Goal: Task Accomplishment & Management: Use online tool/utility

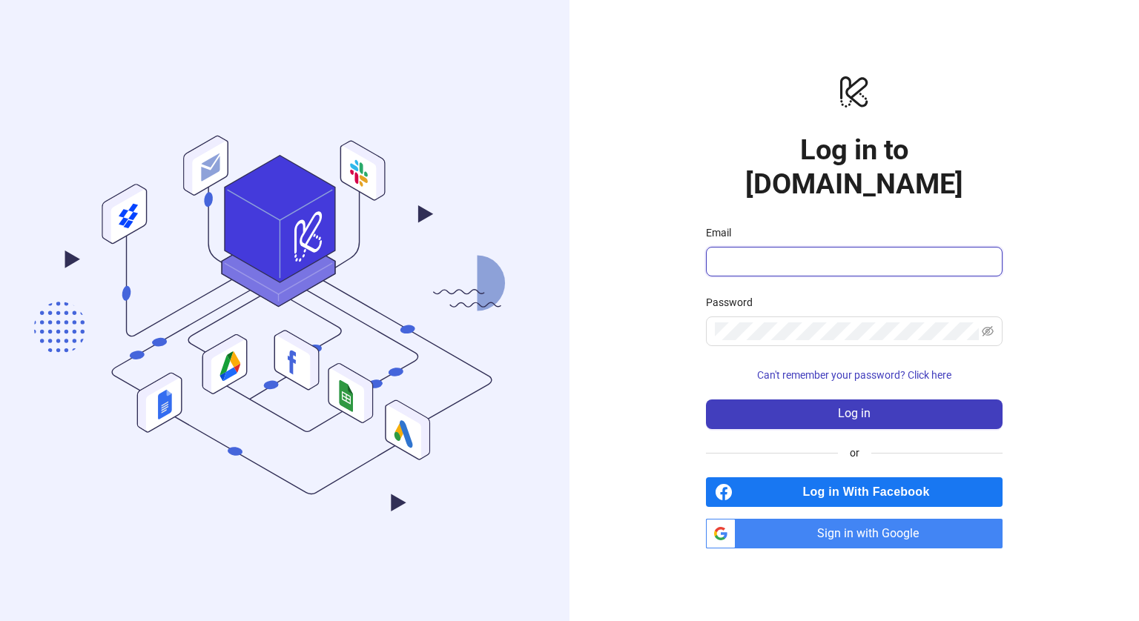
click at [752, 253] on input "Email" at bounding box center [853, 262] width 276 height 18
type input "**********"
click at [757, 316] on form "**********" at bounding box center [854, 327] width 296 height 205
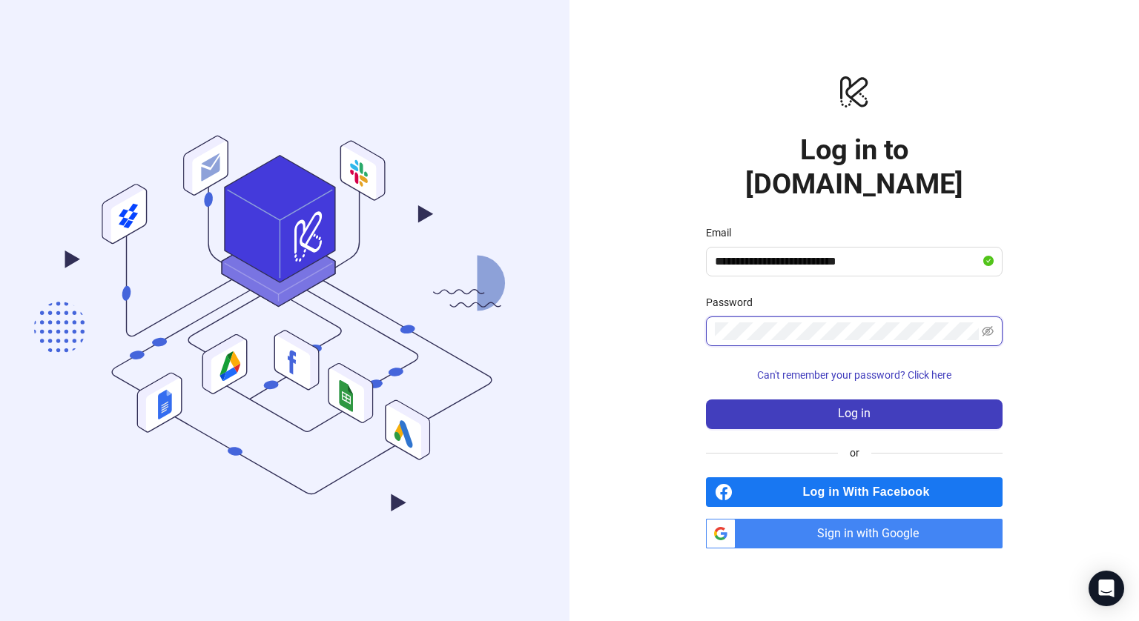
click at [706, 400] on button "Log in" at bounding box center [854, 415] width 296 height 30
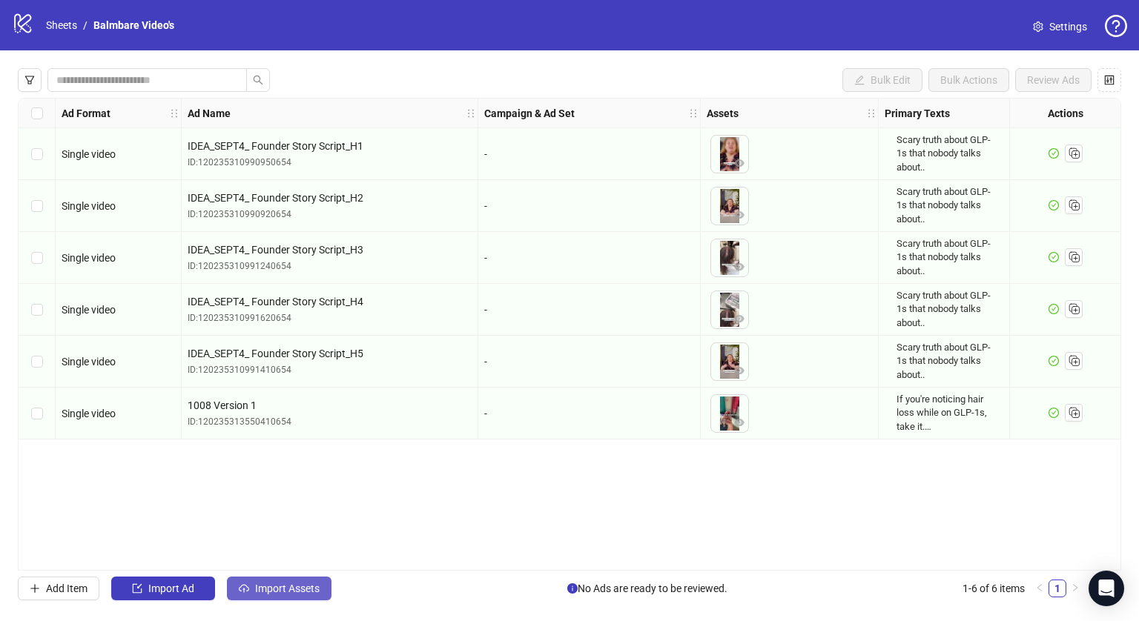
click at [273, 589] on span "Import Assets" at bounding box center [287, 589] width 64 height 12
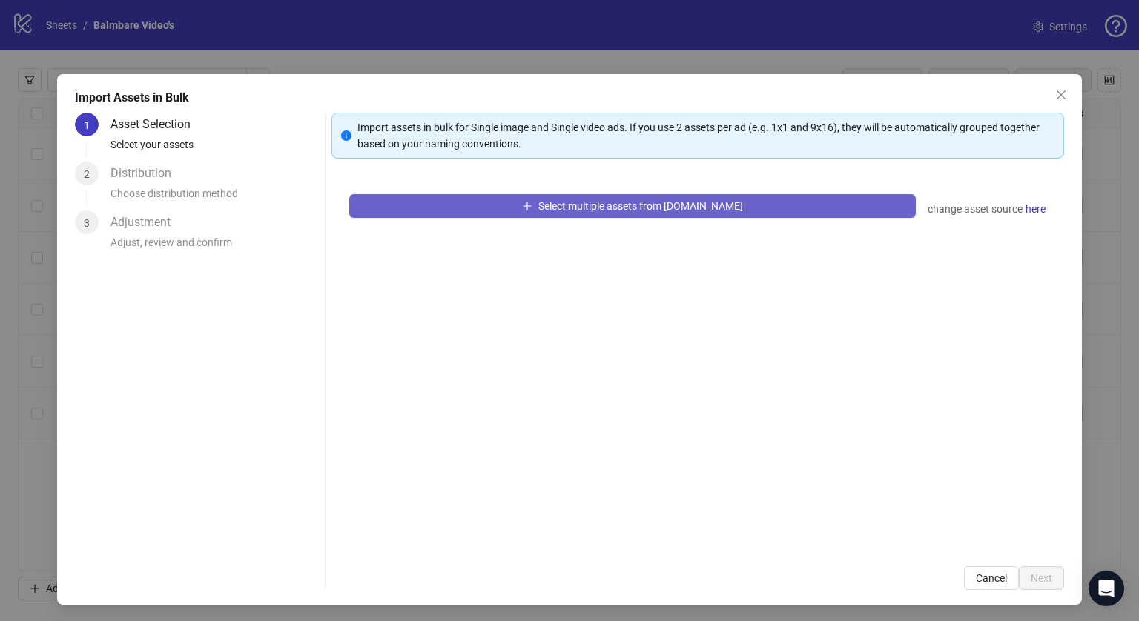
drag, startPoint x: 504, startPoint y: 230, endPoint x: 526, endPoint y: 207, distance: 31.5
click at [526, 207] on div "Select multiple assets from [DOMAIN_NAME] change asset source here" at bounding box center [697, 362] width 732 height 372
click at [526, 207] on button "Select multiple assets from [DOMAIN_NAME]" at bounding box center [632, 206] width 566 height 24
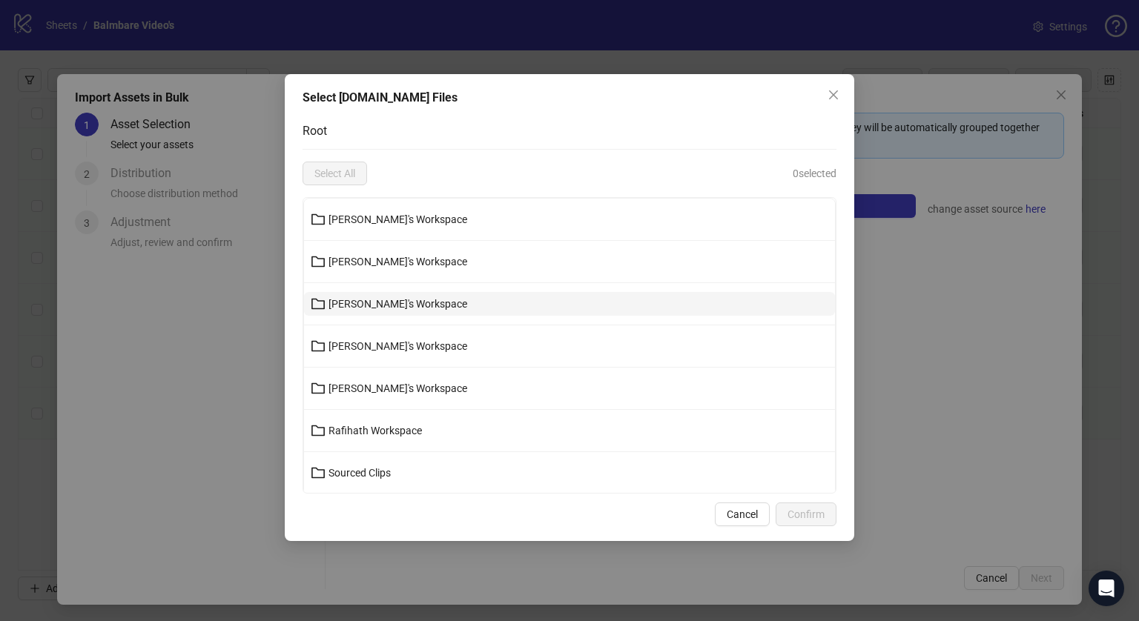
click at [371, 307] on span "[PERSON_NAME]'s Workspace" at bounding box center [397, 304] width 139 height 12
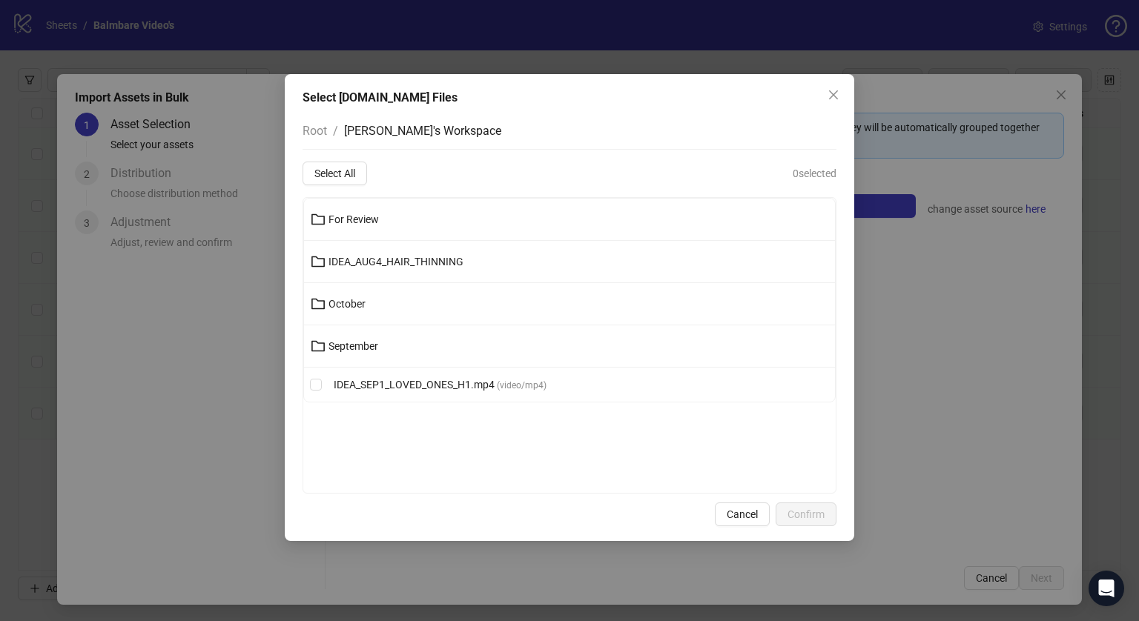
click at [382, 203] on li "For Review" at bounding box center [569, 220] width 531 height 42
click at [360, 219] on span "For Review" at bounding box center [353, 219] width 50 height 12
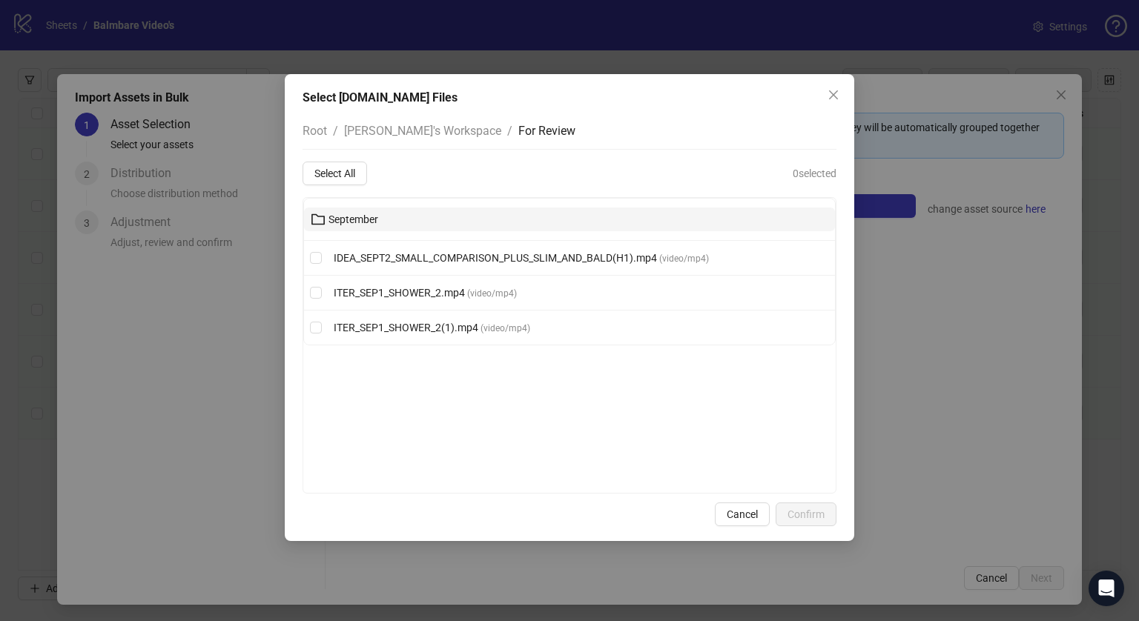
click at [345, 211] on button "September" at bounding box center [569, 220] width 531 height 24
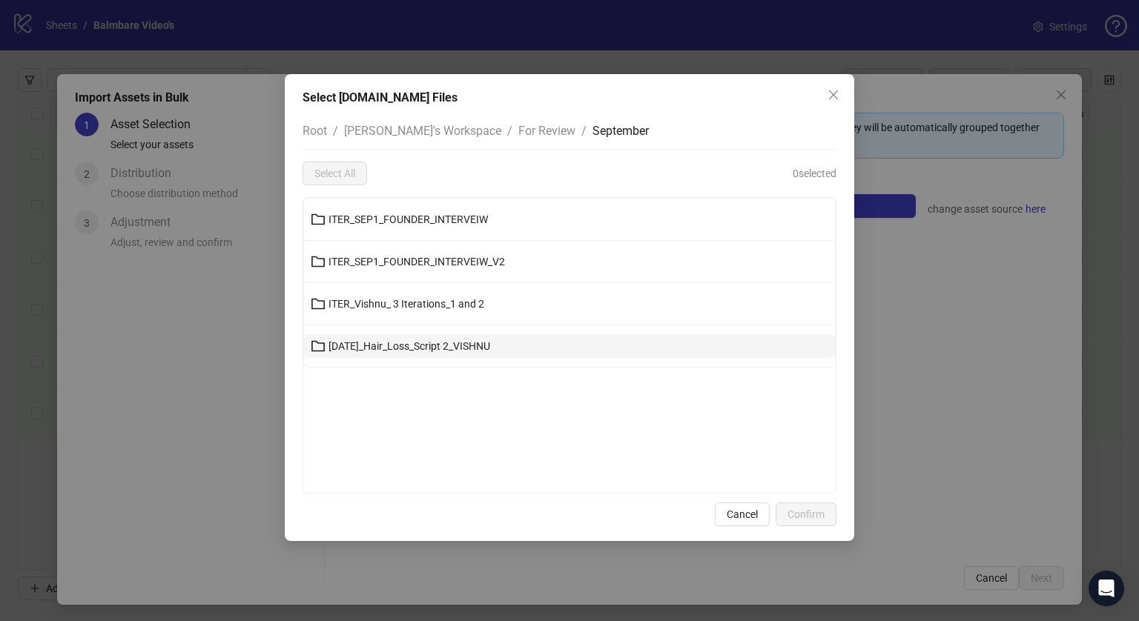
click at [400, 351] on span "[DATE]_Hair_Loss_Script 2_VISHNU" at bounding box center [409, 346] width 162 height 12
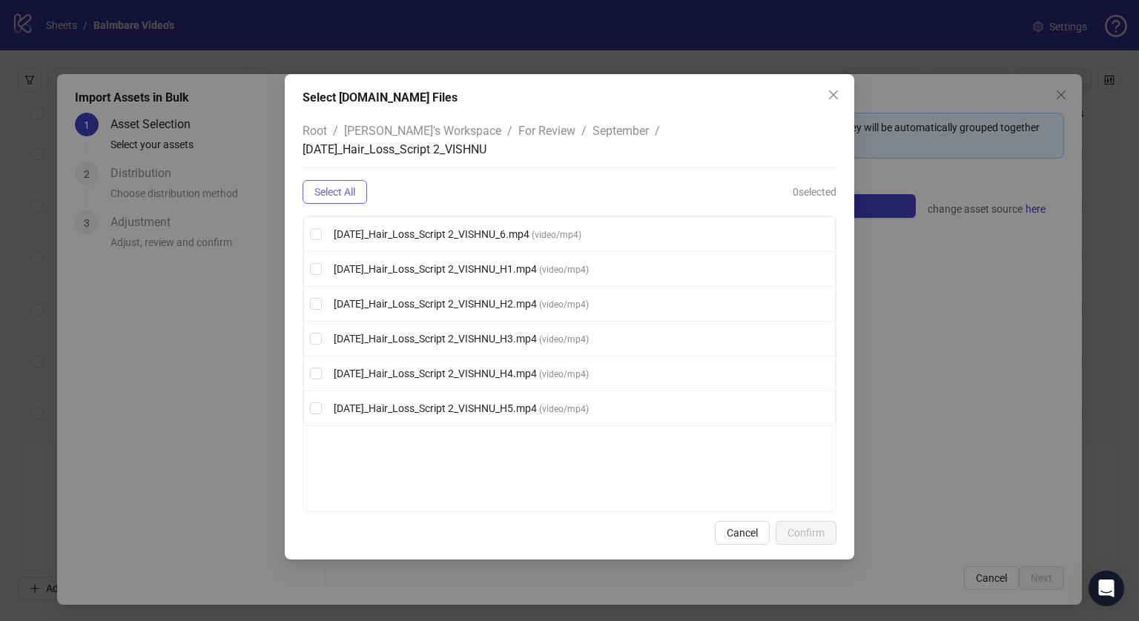
click at [335, 186] on span "Select All" at bounding box center [334, 192] width 41 height 12
click at [834, 521] on button "Confirm" at bounding box center [805, 533] width 61 height 24
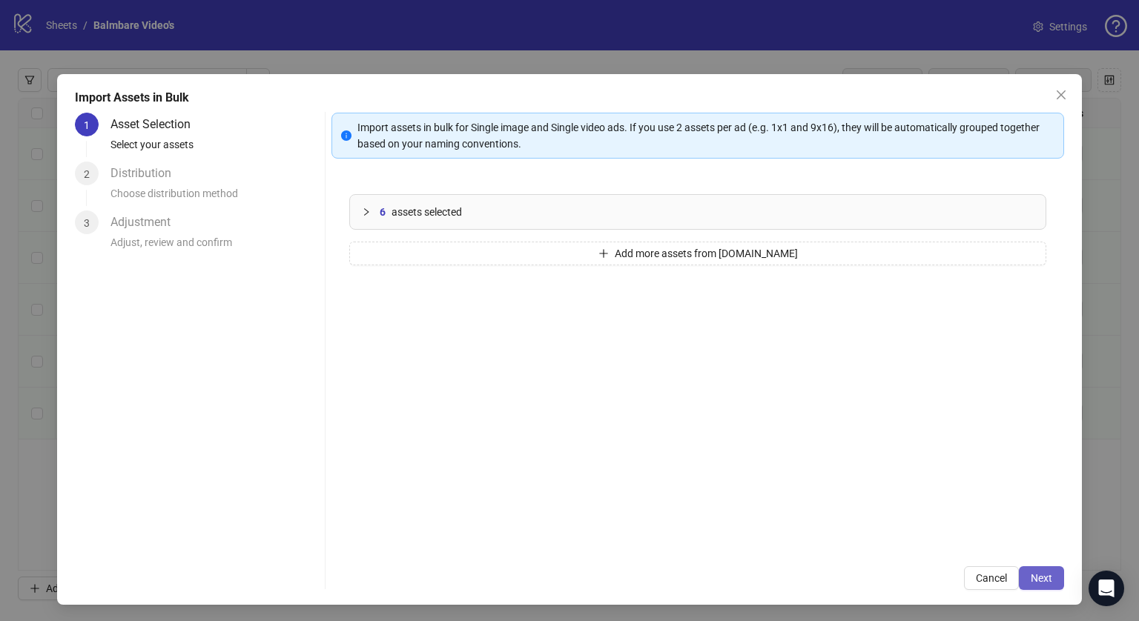
click at [1035, 582] on span "Next" at bounding box center [1040, 578] width 21 height 12
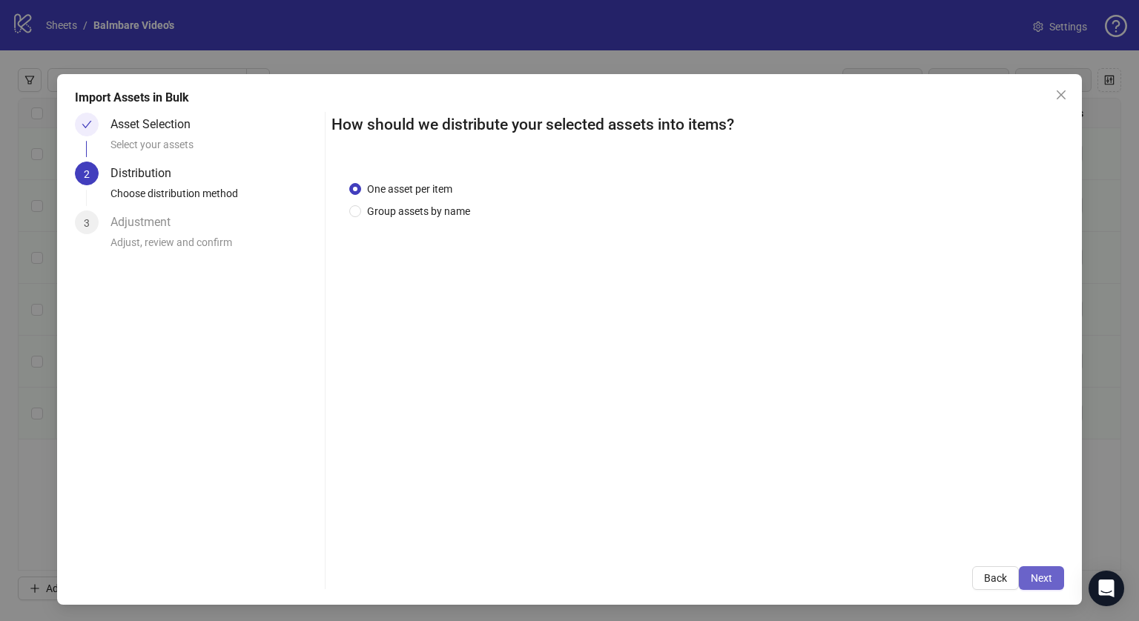
click at [1032, 581] on span "Next" at bounding box center [1040, 578] width 21 height 12
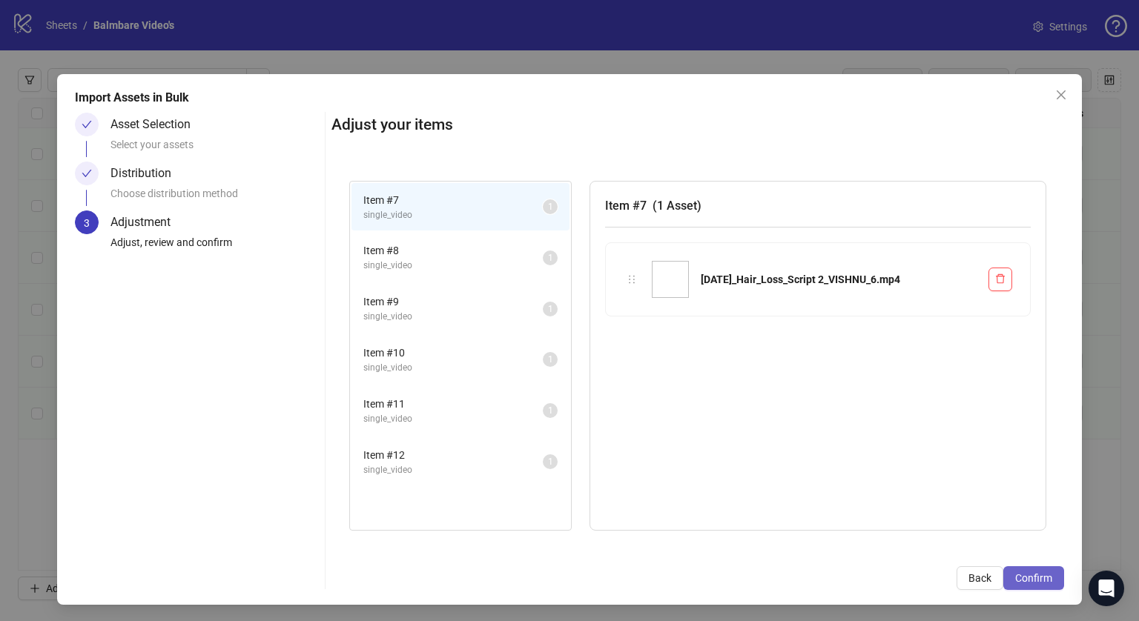
click at [1019, 574] on span "Confirm" at bounding box center [1033, 578] width 37 height 12
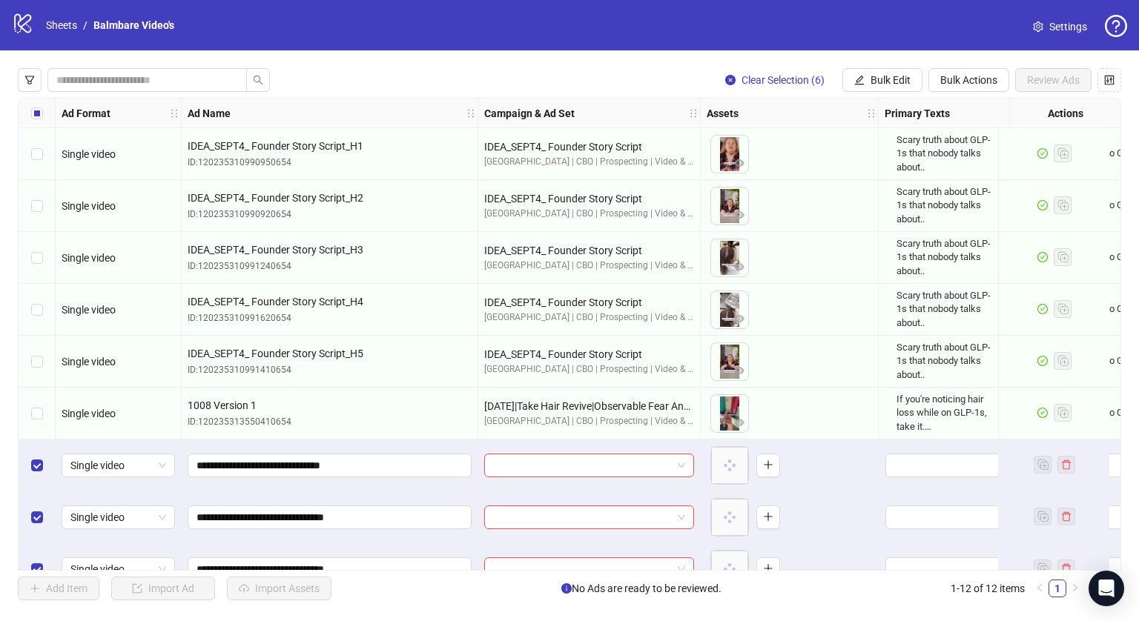
scroll to position [186, 0]
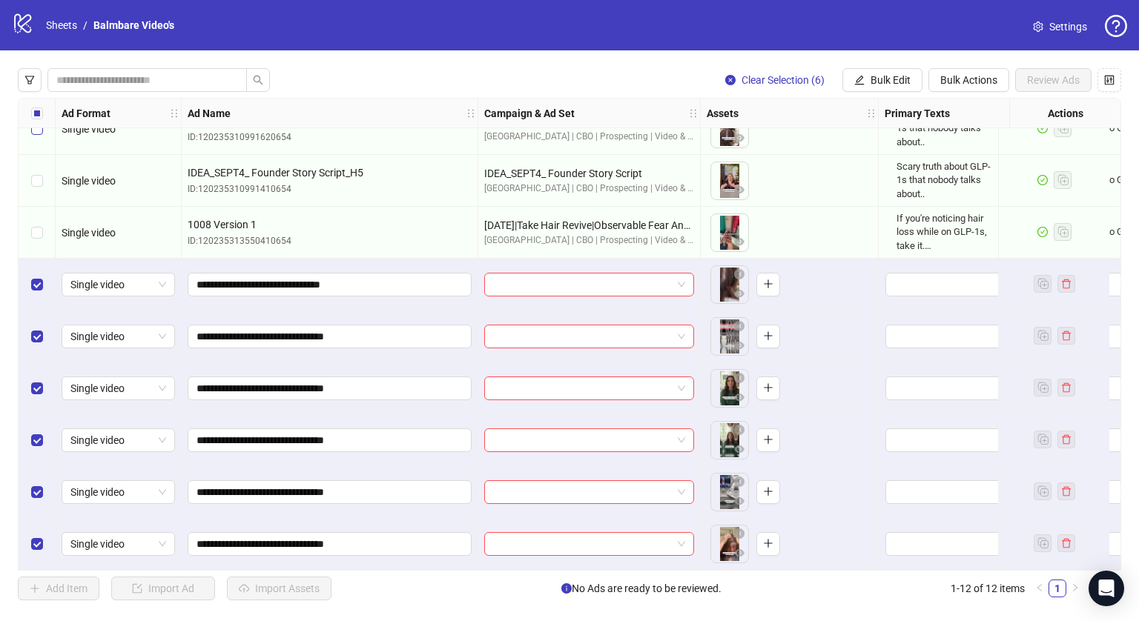
click at [33, 106] on label "Select all rows" at bounding box center [37, 113] width 12 height 16
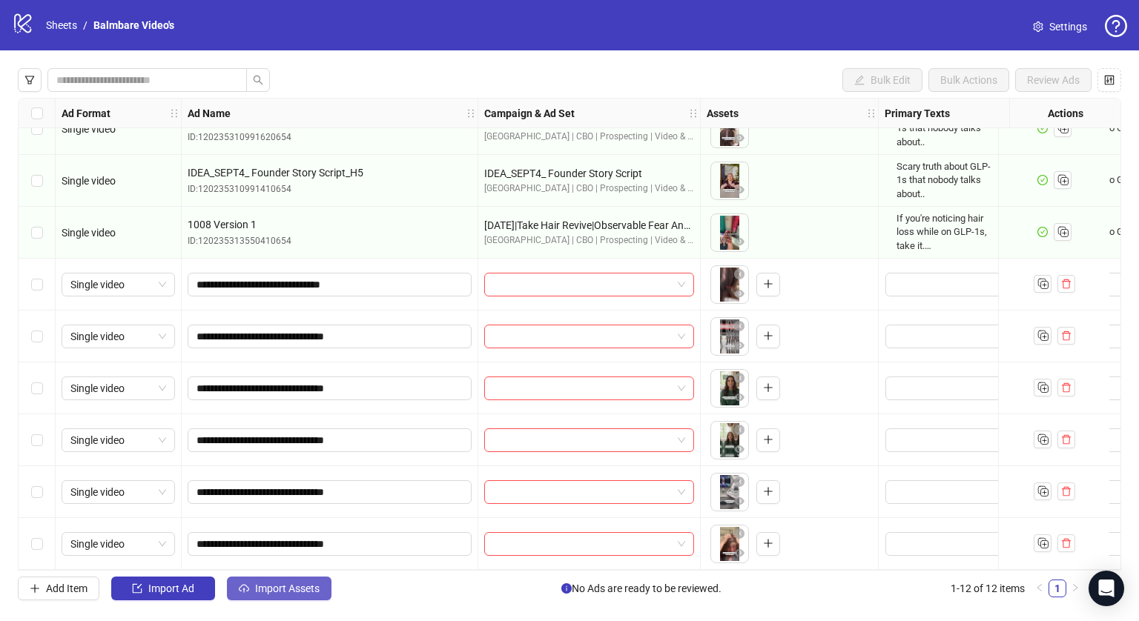
click at [275, 586] on span "Import Assets" at bounding box center [287, 589] width 64 height 12
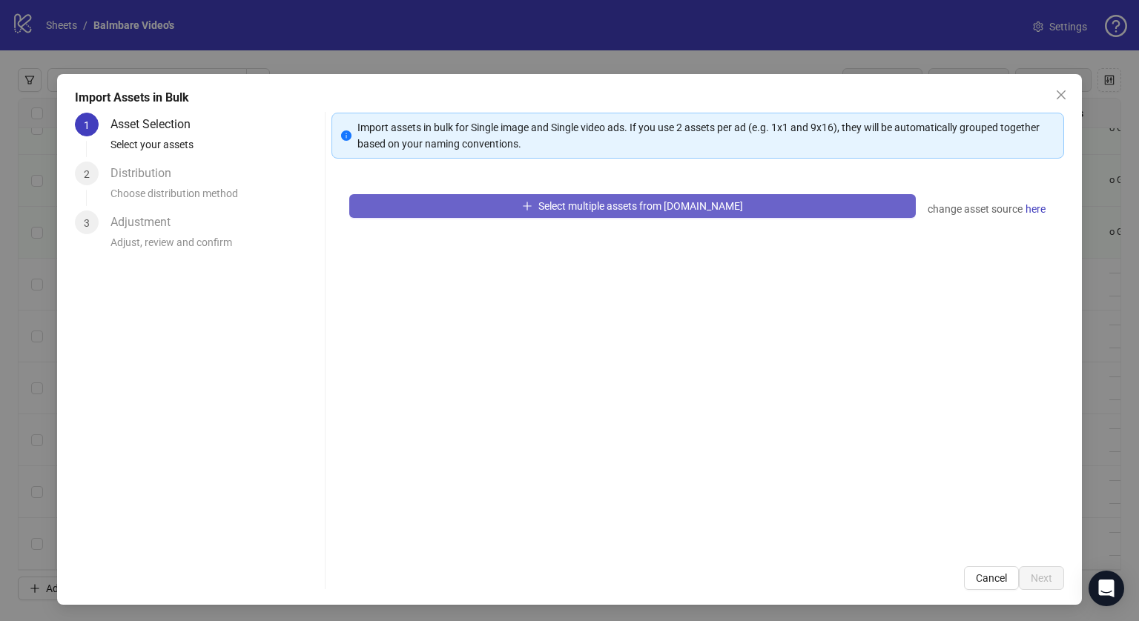
click at [600, 205] on span "Select multiple assets from [DOMAIN_NAME]" at bounding box center [640, 206] width 205 height 12
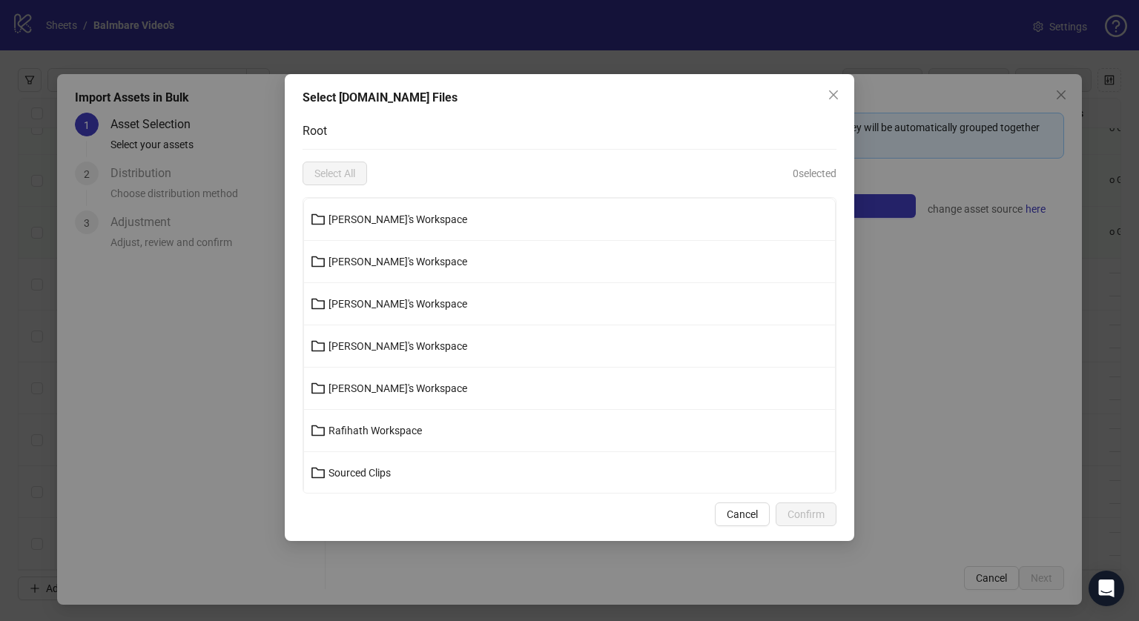
scroll to position [126, 0]
click at [388, 435] on span "Voice Overs & Ai Avatars" at bounding box center [384, 431] width 113 height 12
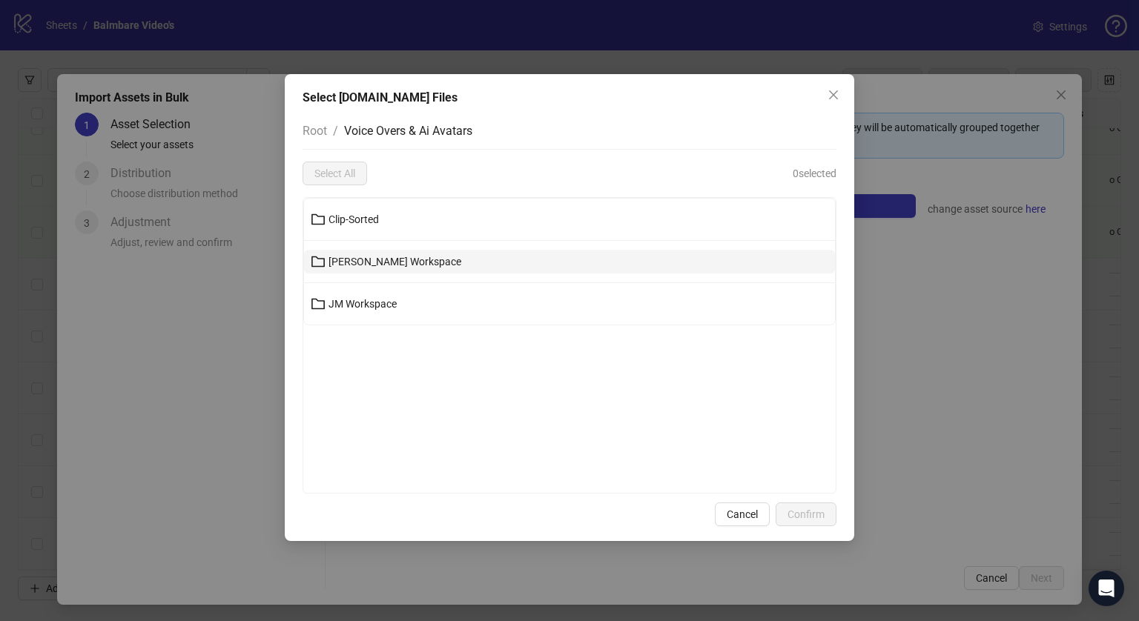
click at [387, 264] on span "[PERSON_NAME] Workspace" at bounding box center [394, 262] width 133 height 12
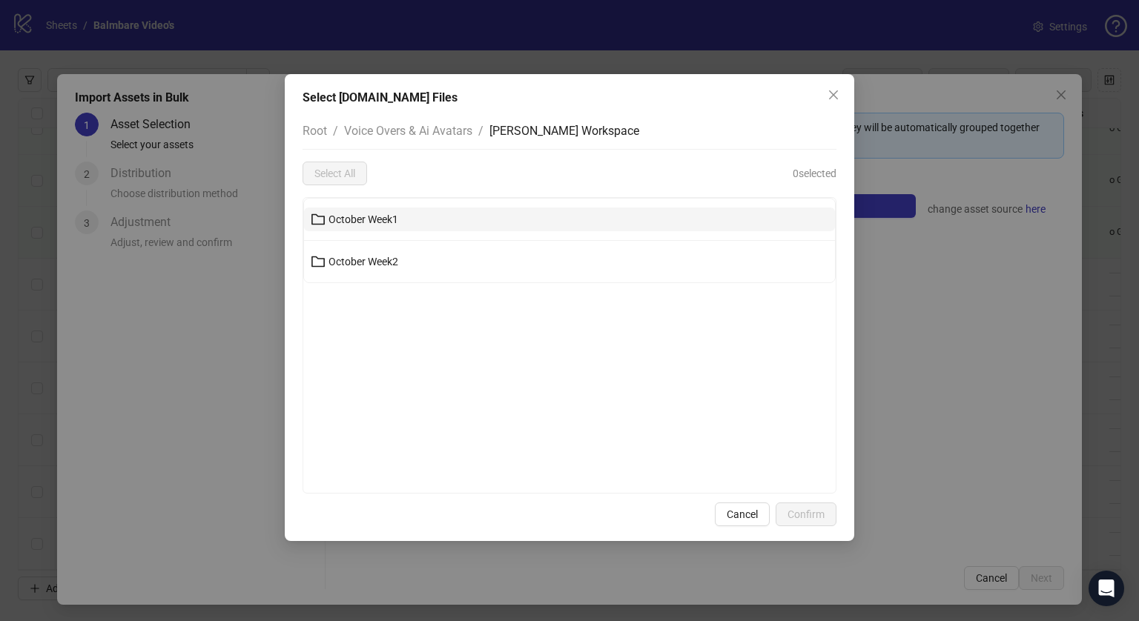
drag, startPoint x: 387, startPoint y: 202, endPoint x: 385, endPoint y: 213, distance: 10.5
click at [385, 213] on li "October Week1" at bounding box center [569, 220] width 531 height 42
click at [385, 213] on span "October Week1" at bounding box center [363, 219] width 70 height 12
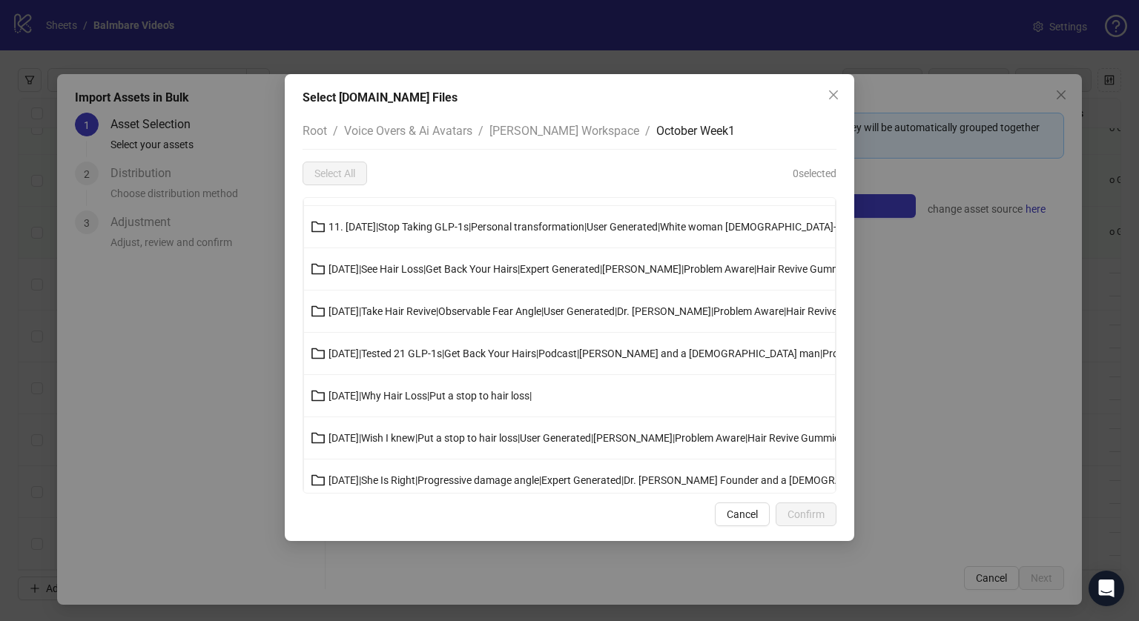
scroll to position [37, 0]
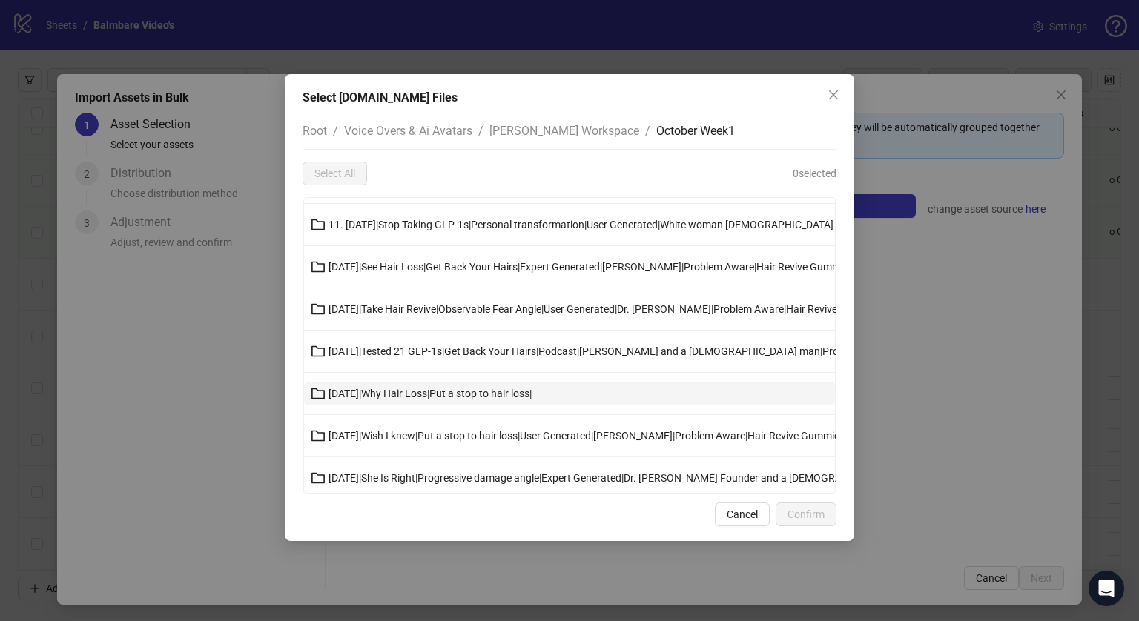
click at [385, 394] on span "[DATE]|Why Hair Loss|Put a stop to hair loss|" at bounding box center [429, 394] width 203 height 12
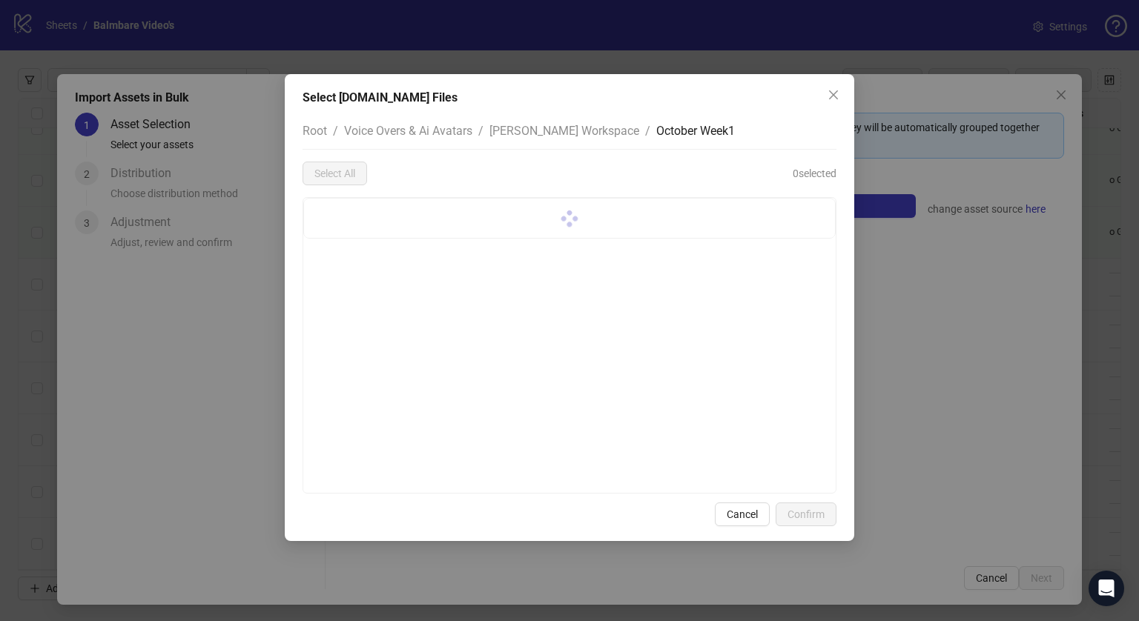
scroll to position [0, 0]
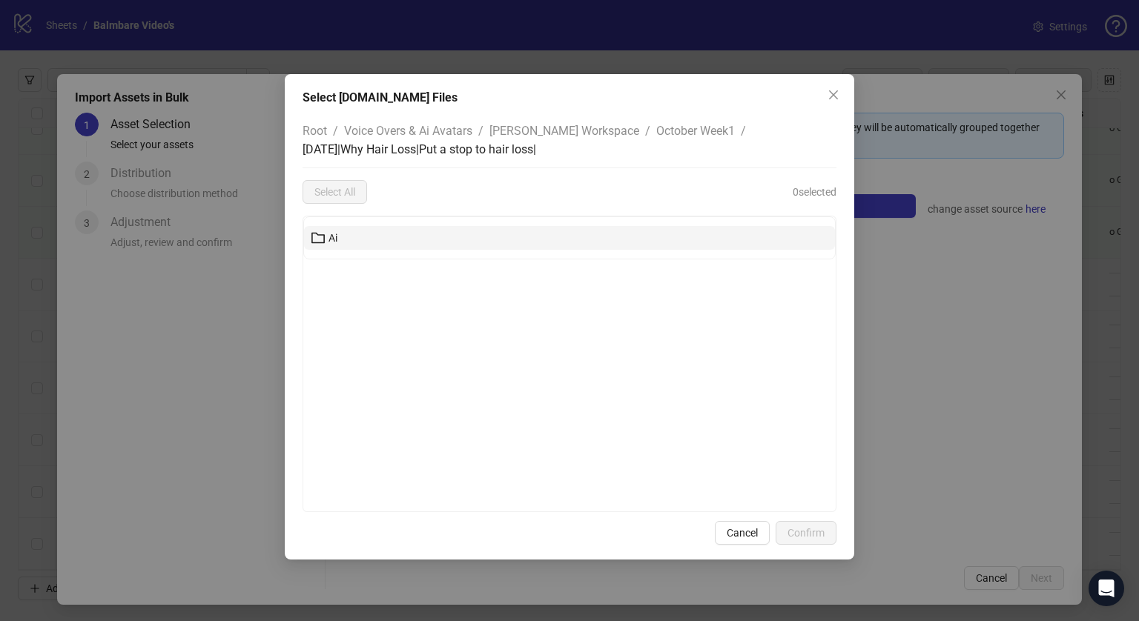
click at [333, 233] on span "Ai" at bounding box center [332, 238] width 9 height 12
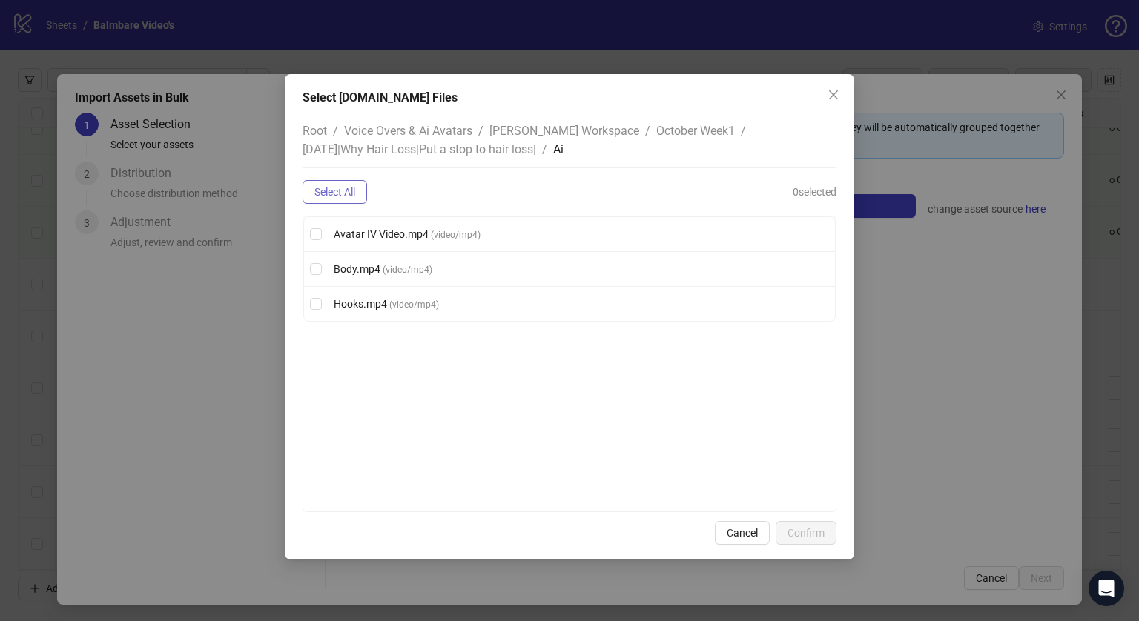
click at [349, 189] on span "Select All" at bounding box center [334, 192] width 41 height 12
click at [349, 189] on span "Deselect All" at bounding box center [340, 192] width 52 height 12
click at [363, 239] on span "Avatar IV Video.mp4" at bounding box center [382, 234] width 97 height 12
click at [806, 528] on span "Confirm" at bounding box center [805, 533] width 37 height 12
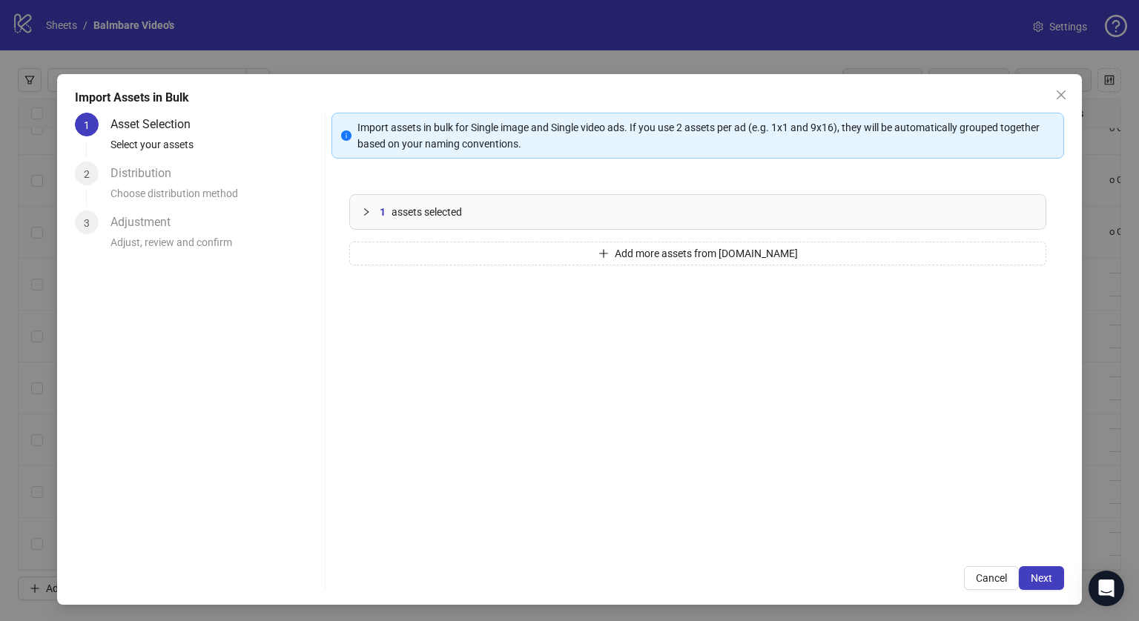
click at [380, 207] on span "1" at bounding box center [383, 212] width 6 height 16
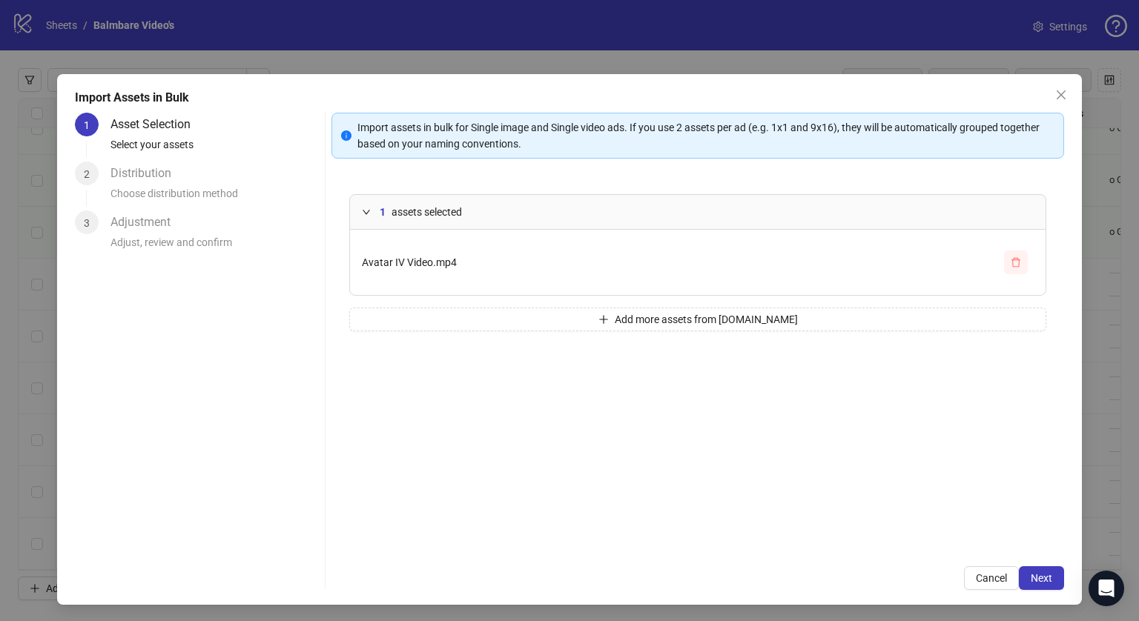
click at [1014, 260] on button "button" at bounding box center [1016, 263] width 24 height 24
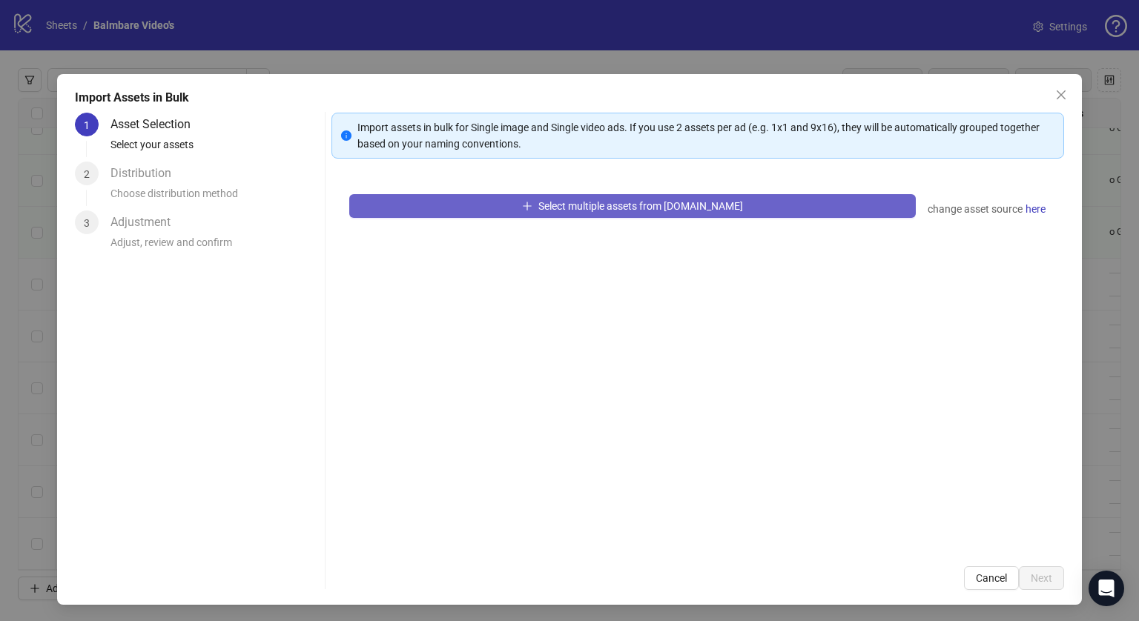
click at [677, 210] on span "Select multiple assets from [DOMAIN_NAME]" at bounding box center [640, 206] width 205 height 12
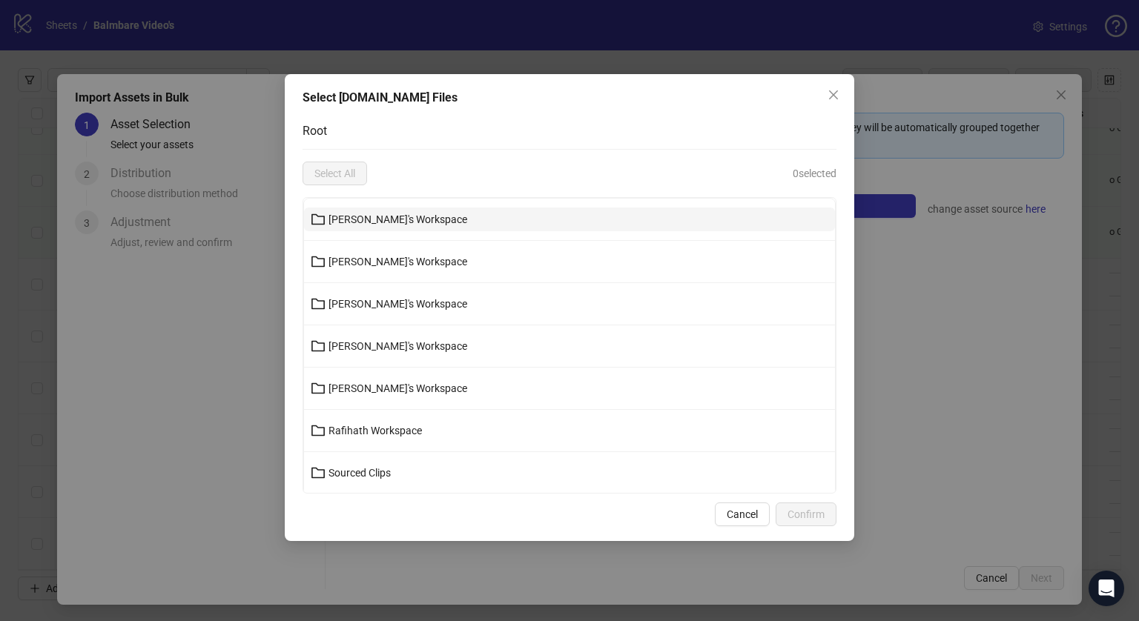
click at [362, 228] on button "[PERSON_NAME]'s Workspace" at bounding box center [569, 220] width 531 height 24
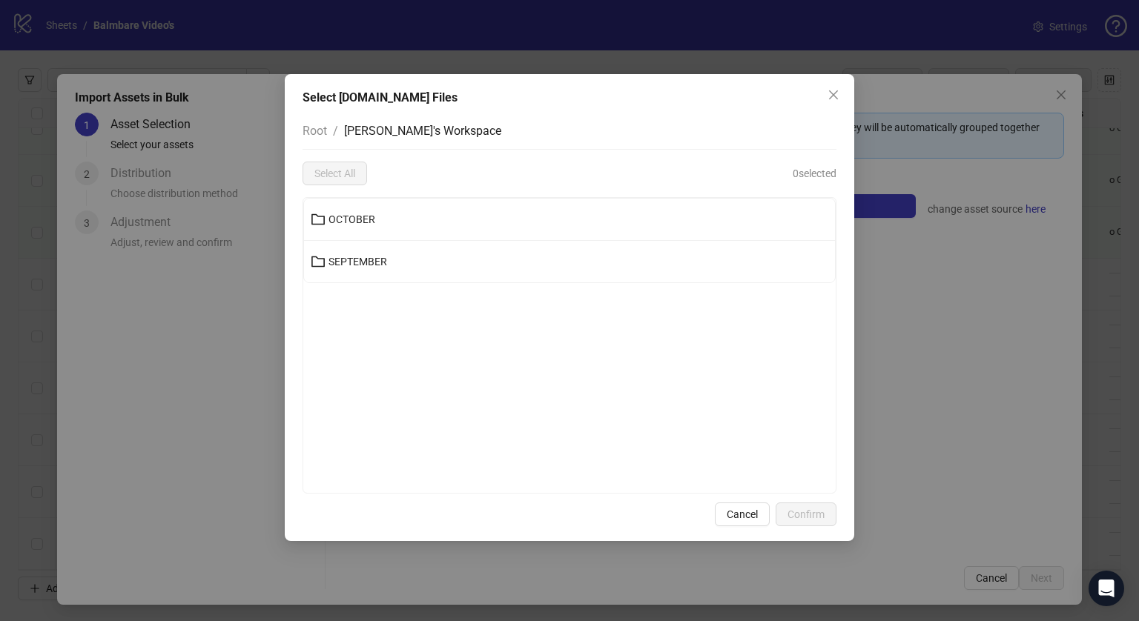
click at [362, 228] on button "OCTOBER" at bounding box center [569, 220] width 531 height 24
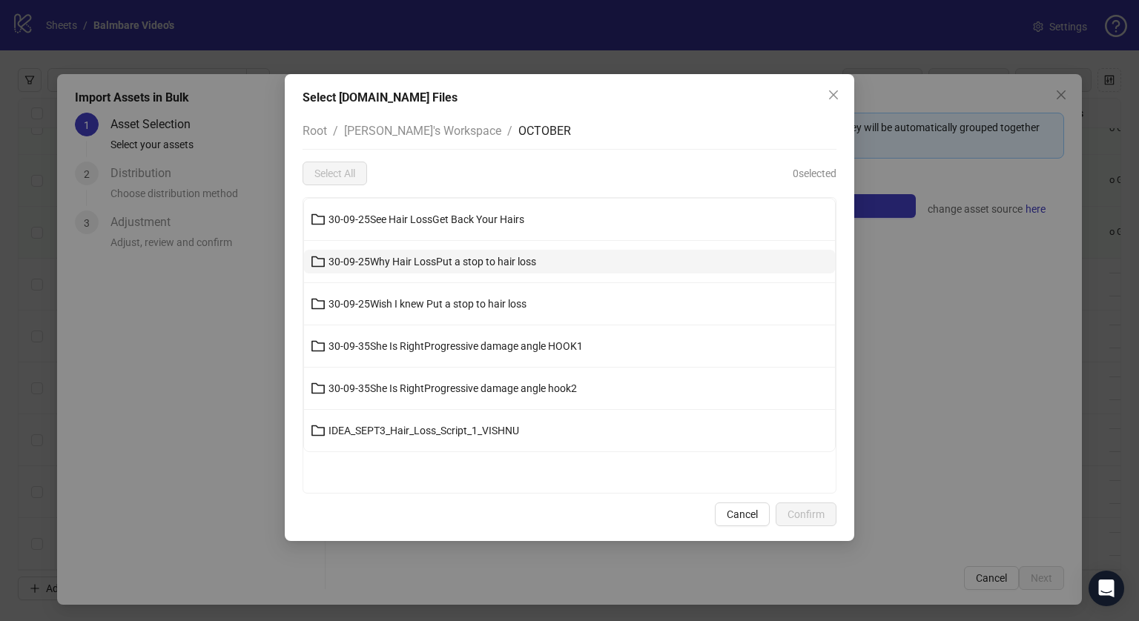
click at [384, 263] on span "30-09-25Why Hair LossPut a stop to hair loss" at bounding box center [432, 262] width 208 height 12
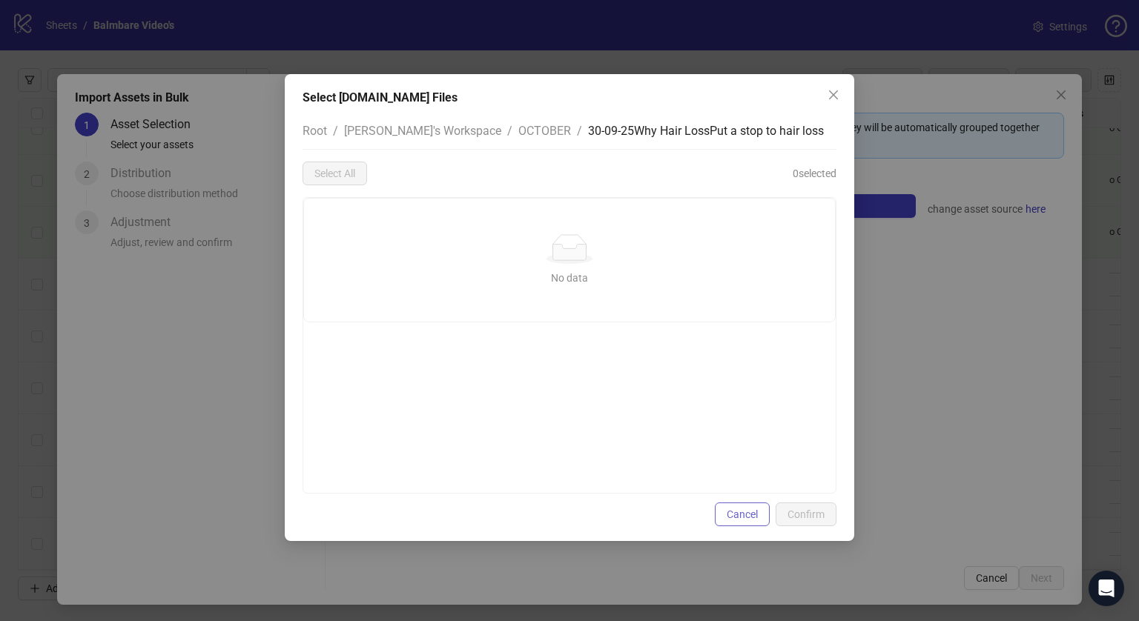
click at [725, 512] on button "Cancel" at bounding box center [742, 515] width 55 height 24
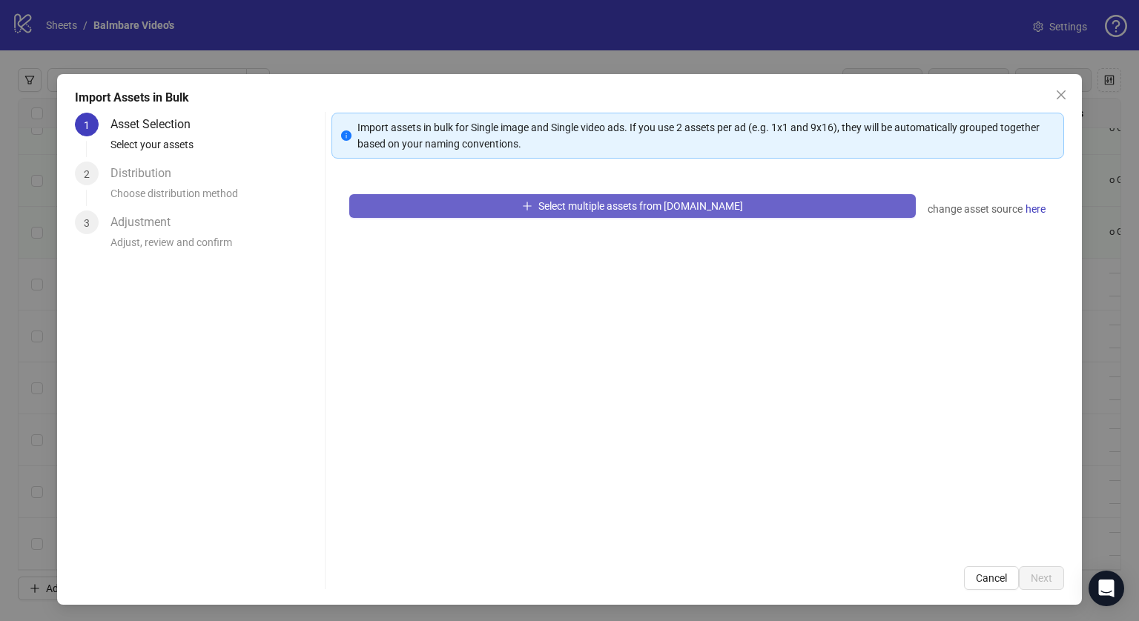
click at [483, 207] on button "Select multiple assets from [DOMAIN_NAME]" at bounding box center [632, 206] width 566 height 24
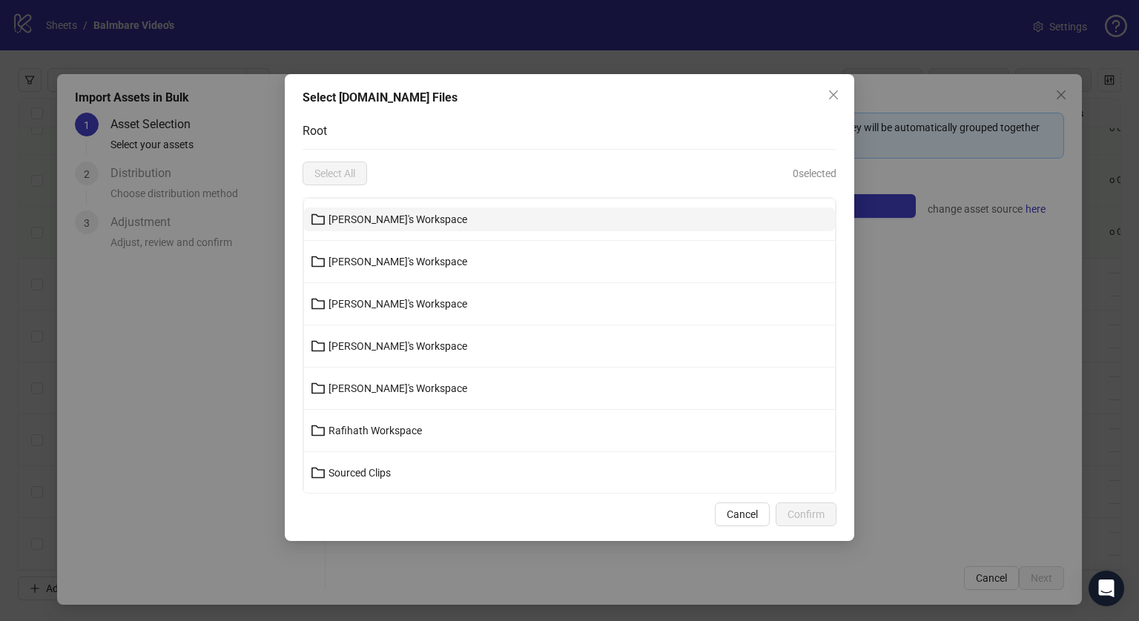
click at [398, 219] on span "[PERSON_NAME]'s Workspace" at bounding box center [397, 219] width 139 height 12
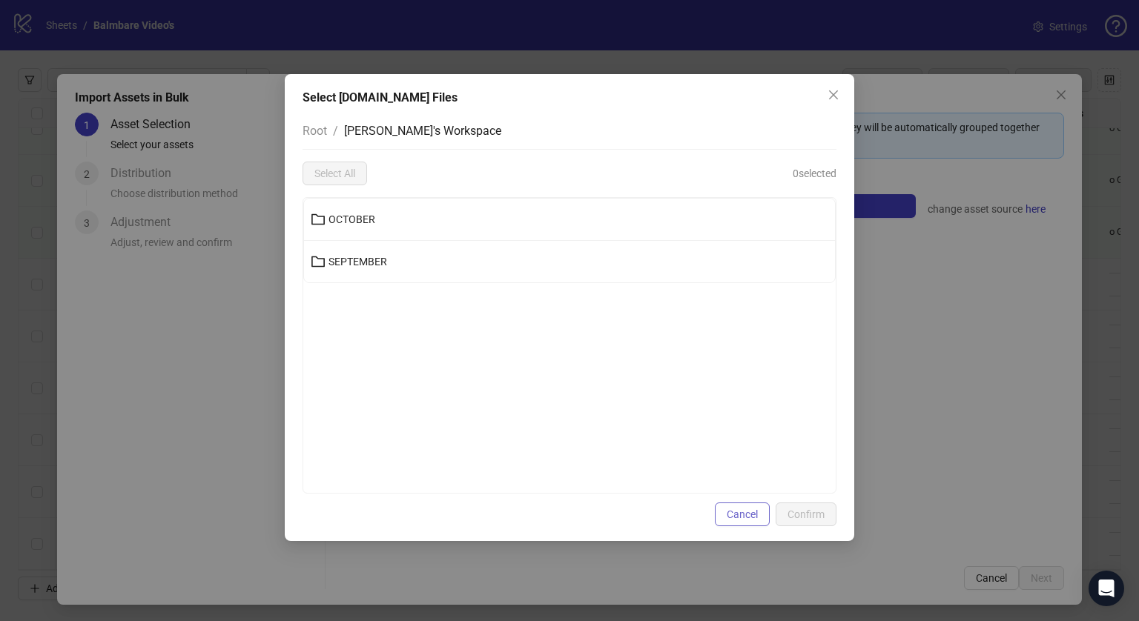
click at [738, 510] on span "Cancel" at bounding box center [741, 514] width 31 height 12
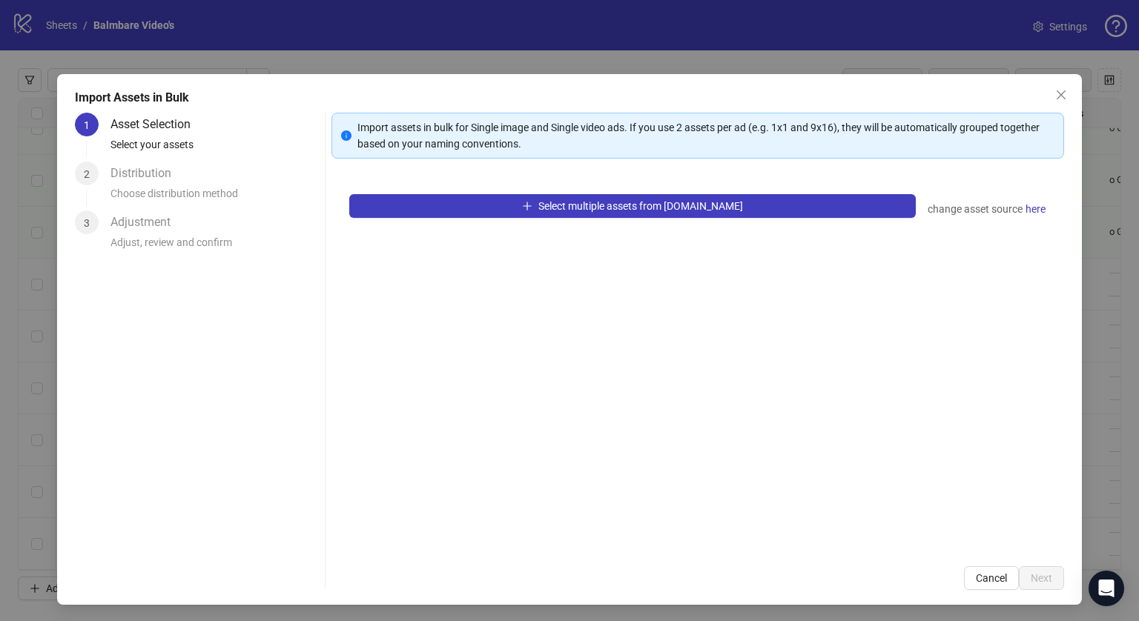
click at [542, 191] on div "Select multiple assets from [DOMAIN_NAME] change asset source here" at bounding box center [697, 362] width 732 height 372
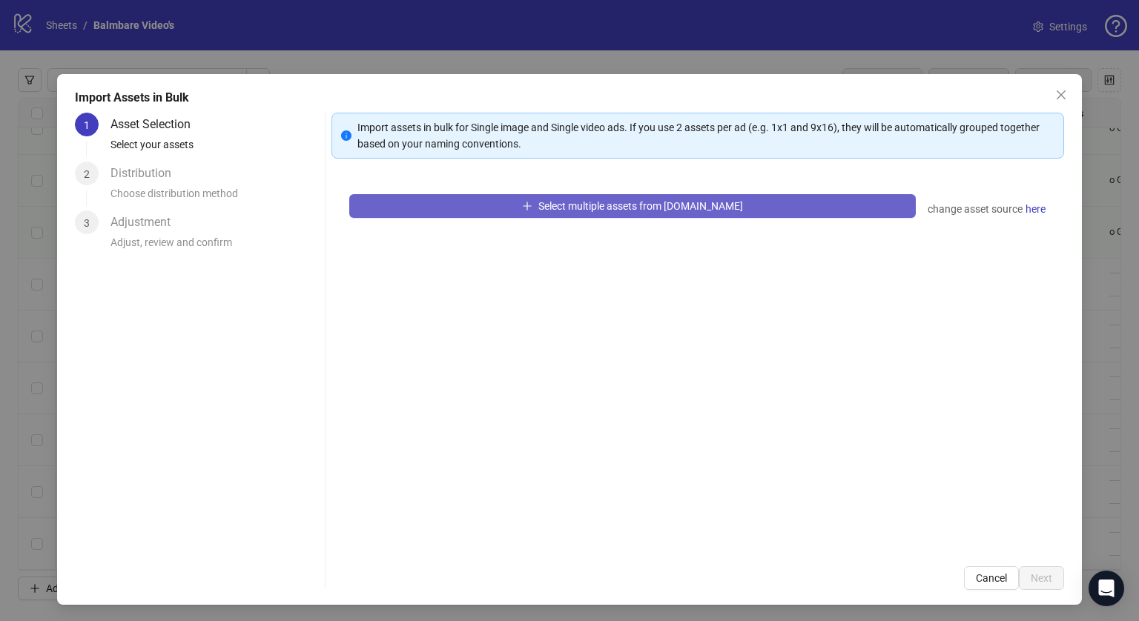
click at [540, 198] on button "Select multiple assets from [DOMAIN_NAME]" at bounding box center [632, 206] width 566 height 24
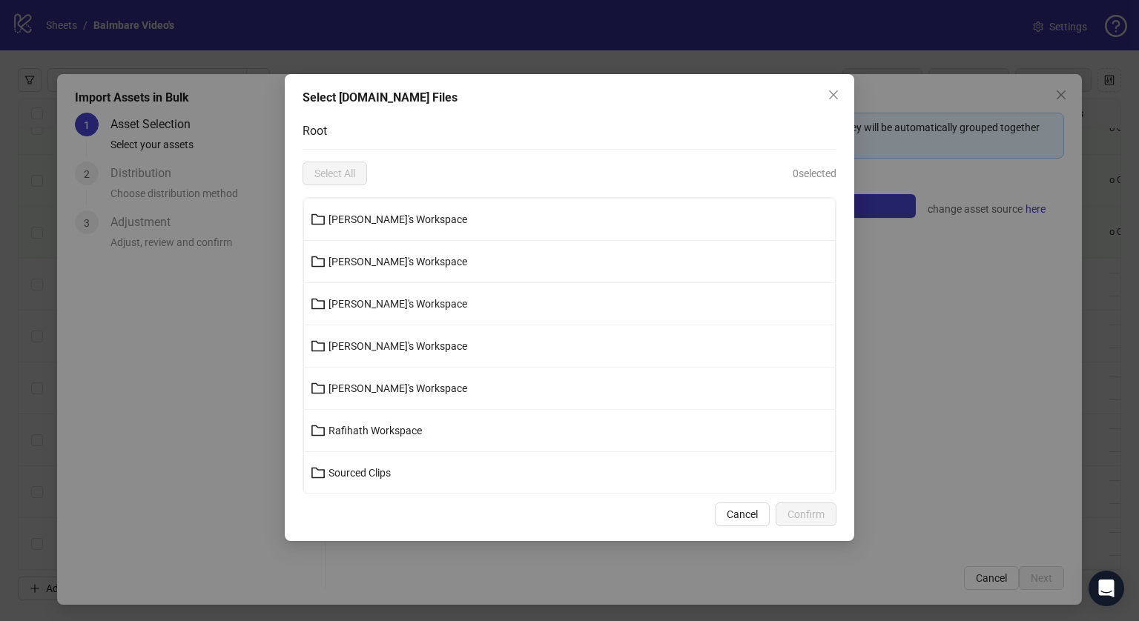
scroll to position [126, 0]
click at [359, 477] on span "Zidnie's Workspace" at bounding box center [371, 474] width 87 height 12
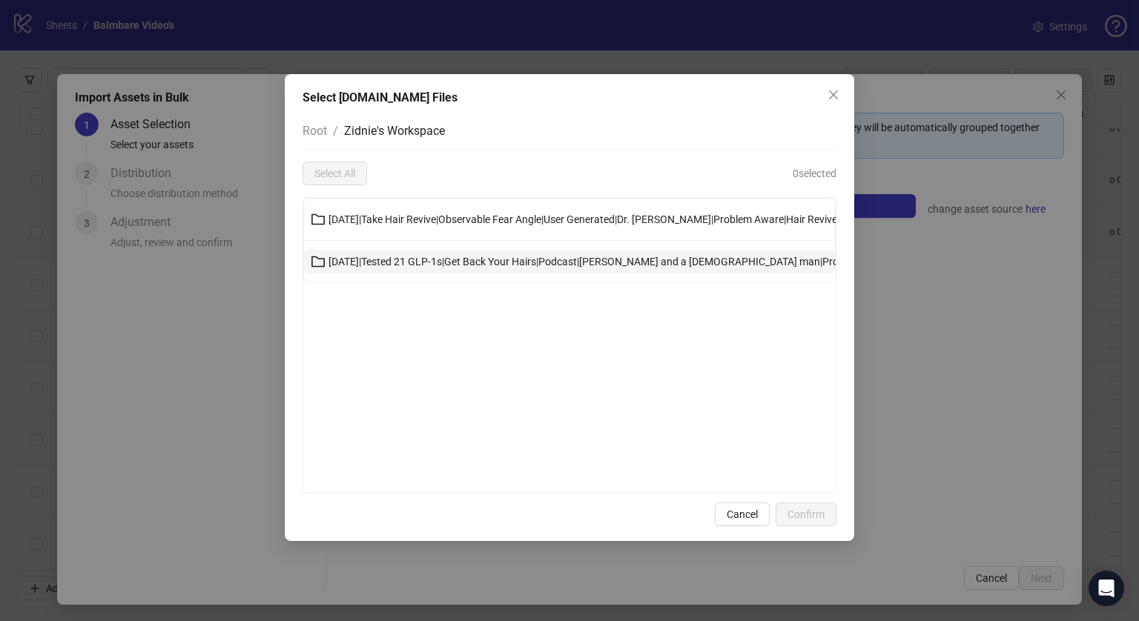
click at [429, 251] on button "[DATE]|Tested 21 GLP-1s|Get Back Your Hairs|Podcast|[PERSON_NAME] and a [DEMOGR…" at bounding box center [569, 262] width 531 height 24
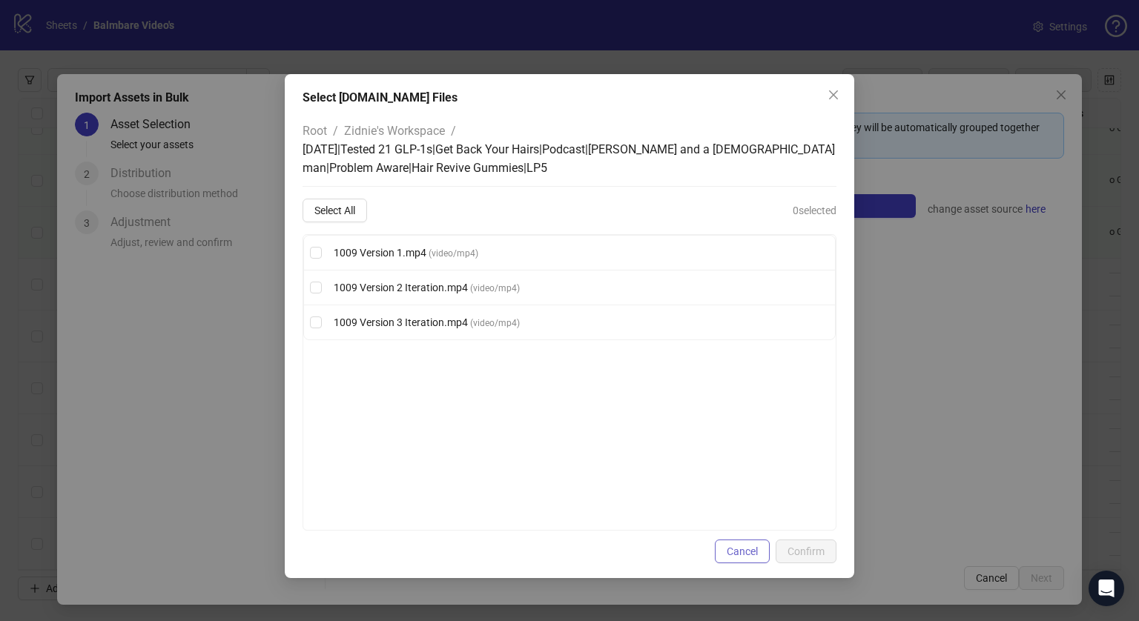
click at [747, 556] on span "Cancel" at bounding box center [741, 552] width 31 height 12
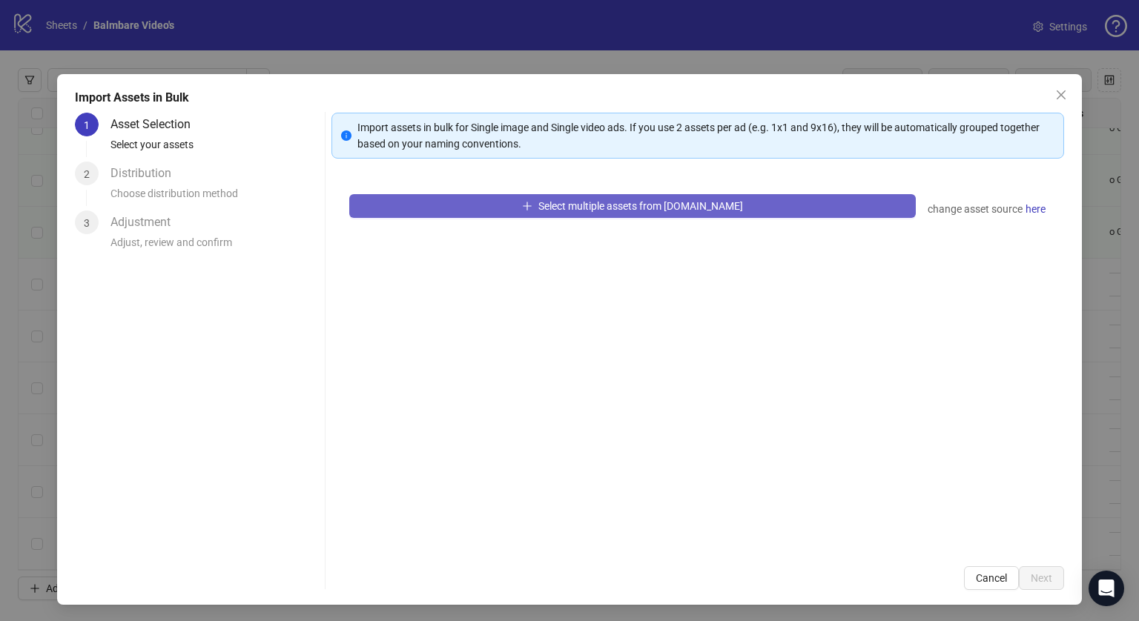
click at [621, 194] on button "Select multiple assets from [DOMAIN_NAME]" at bounding box center [632, 206] width 566 height 24
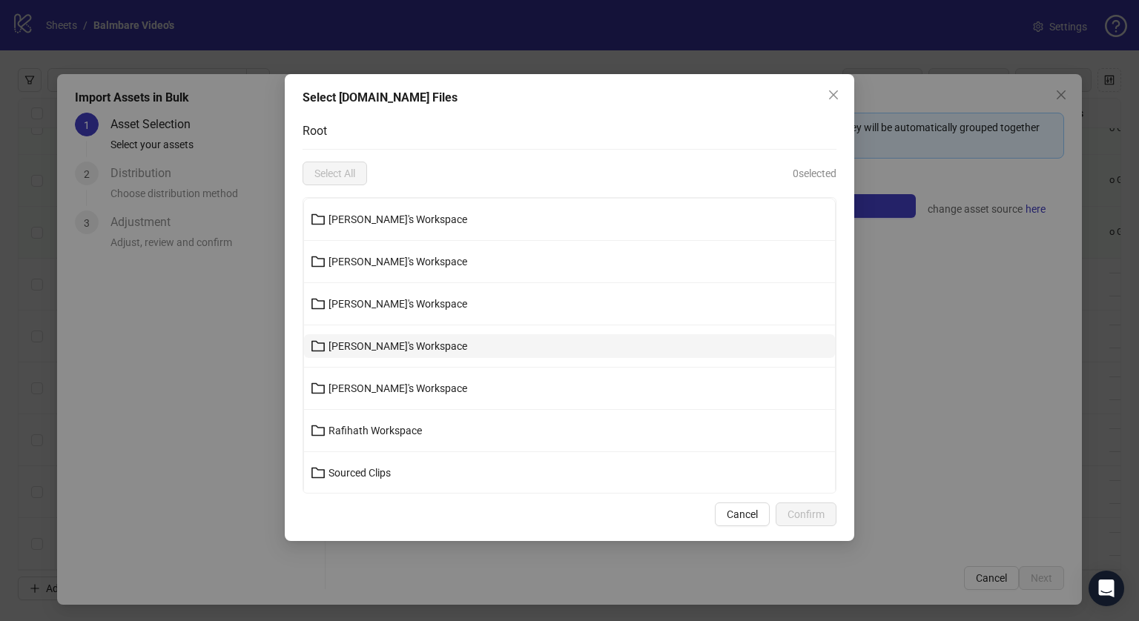
scroll to position [126, 0]
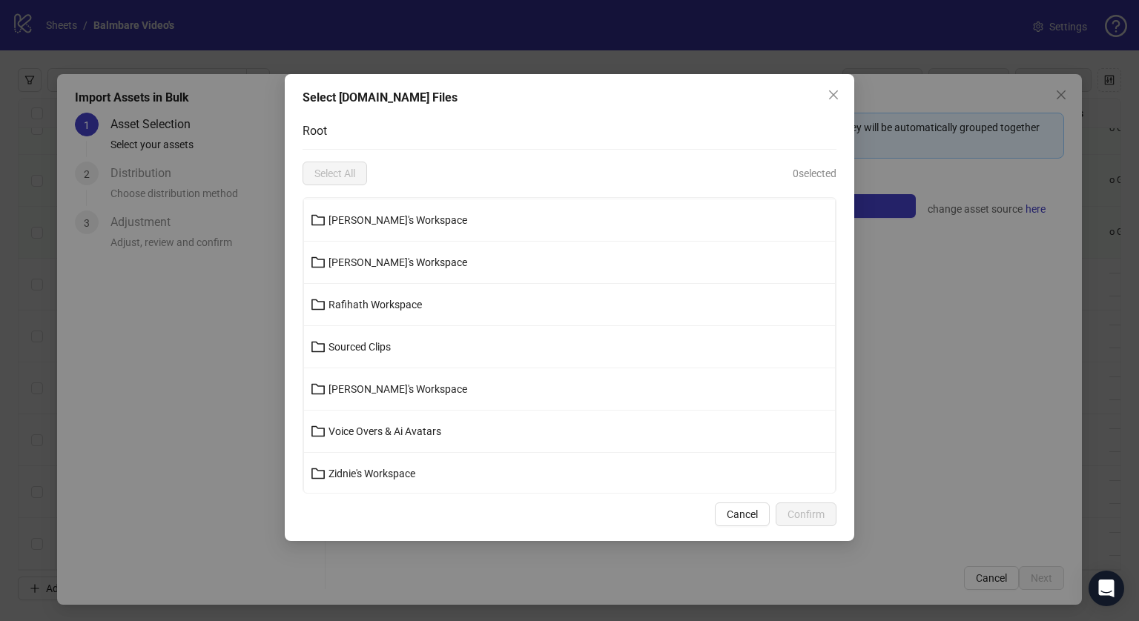
click at [385, 443] on li "Voice Overs & Ai Avatars" at bounding box center [569, 432] width 531 height 42
drag, startPoint x: 397, startPoint y: 406, endPoint x: 388, endPoint y: 420, distance: 16.5
click at [388, 420] on ul "[PERSON_NAME]'s Workspace [PERSON_NAME]'s Workspace [PERSON_NAME]'s Workspace […" at bounding box center [569, 284] width 531 height 422
click at [388, 420] on button "Voice Overs & Ai Avatars" at bounding box center [569, 432] width 531 height 24
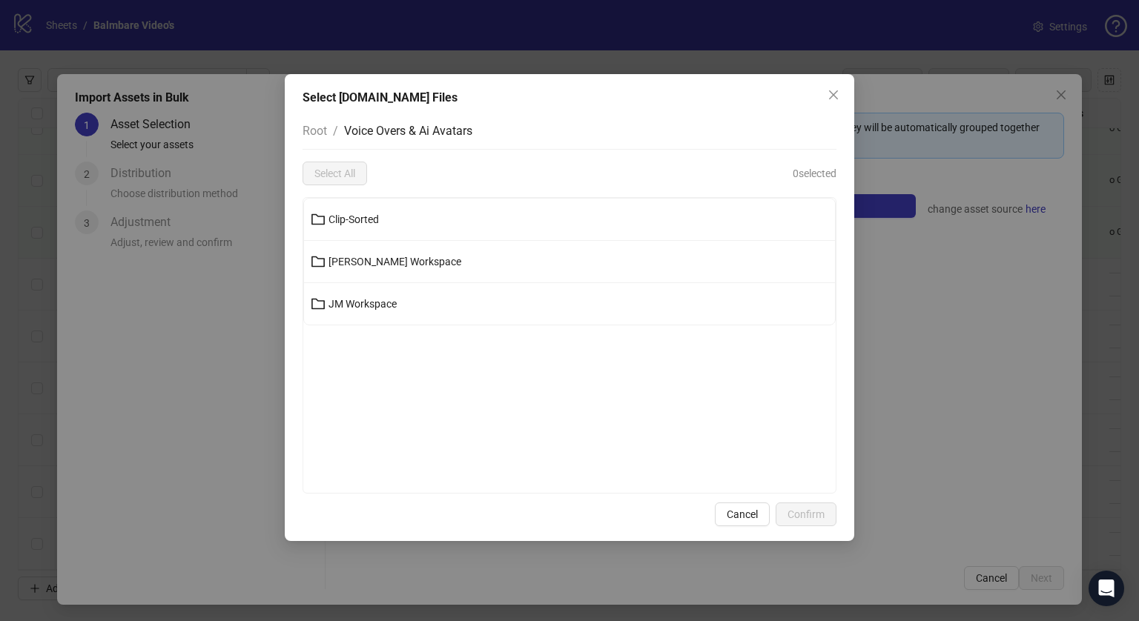
scroll to position [0, 0]
click at [357, 272] on button "[PERSON_NAME] Workspace" at bounding box center [569, 262] width 531 height 24
click at [733, 515] on span "Cancel" at bounding box center [741, 514] width 31 height 12
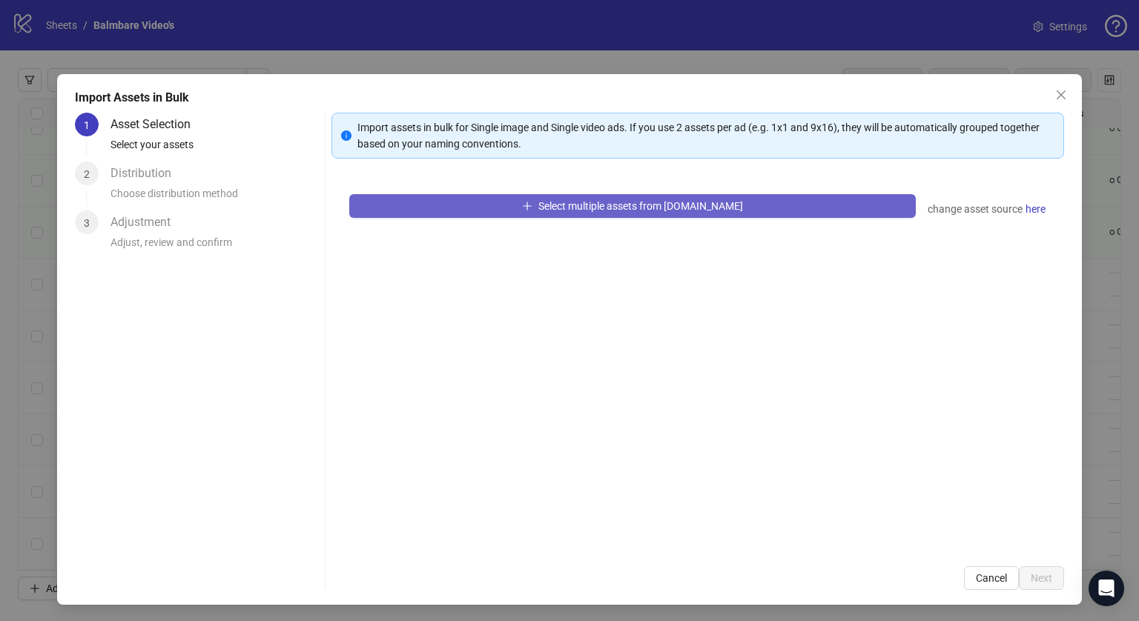
click at [584, 200] on span "Select multiple assets from [DOMAIN_NAME]" at bounding box center [640, 206] width 205 height 12
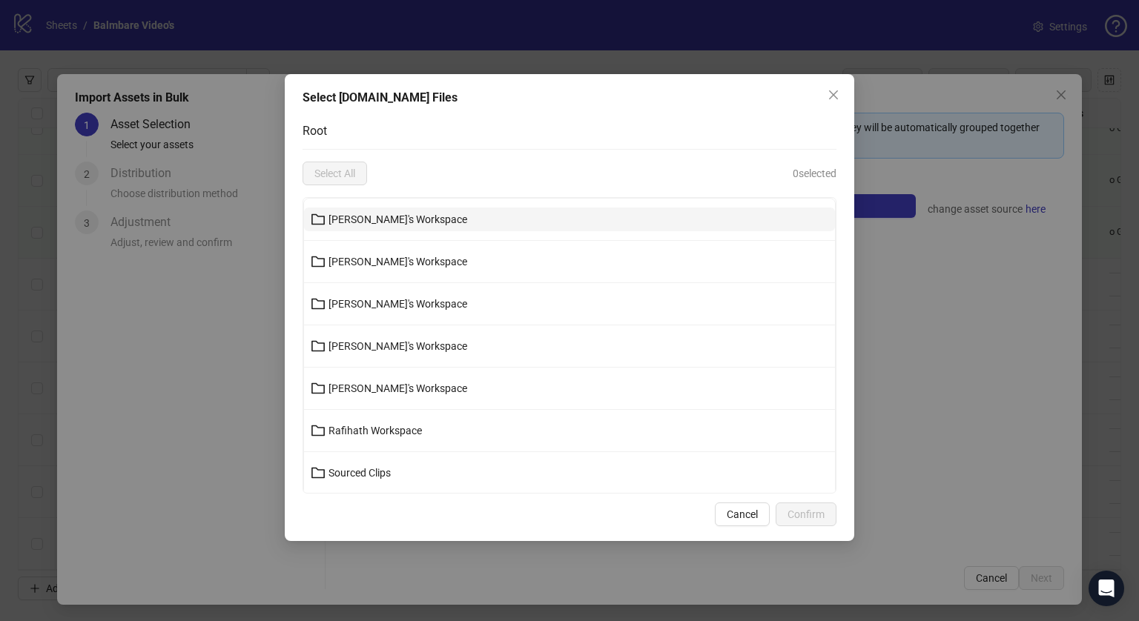
click at [374, 222] on span "[PERSON_NAME]'s Workspace" at bounding box center [397, 219] width 139 height 12
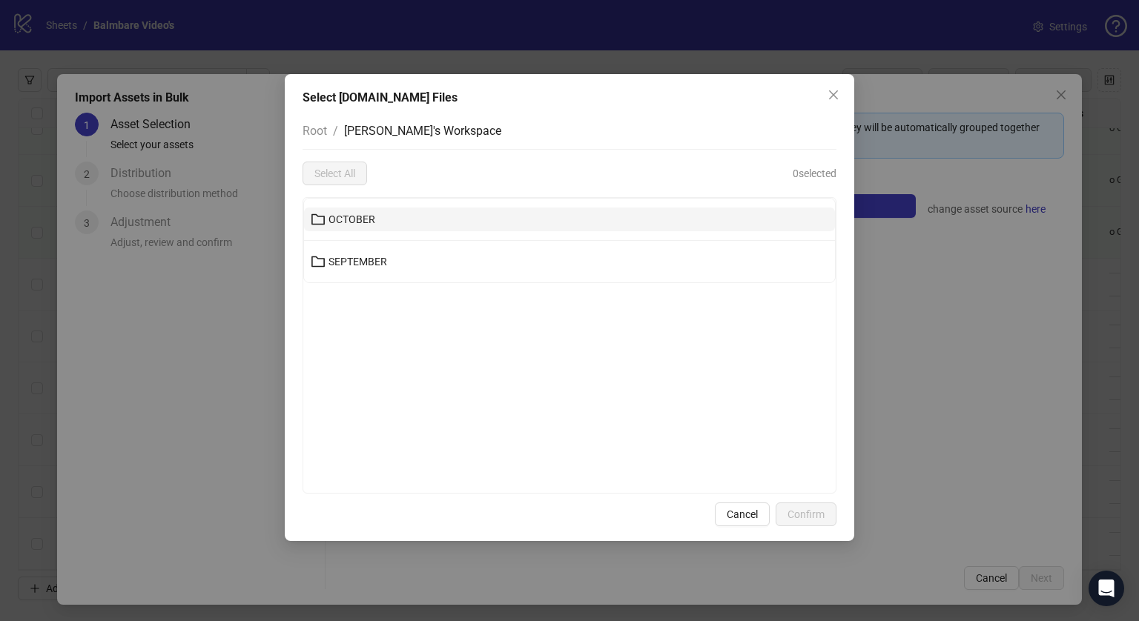
click at [350, 224] on span "OCTOBER" at bounding box center [351, 219] width 47 height 12
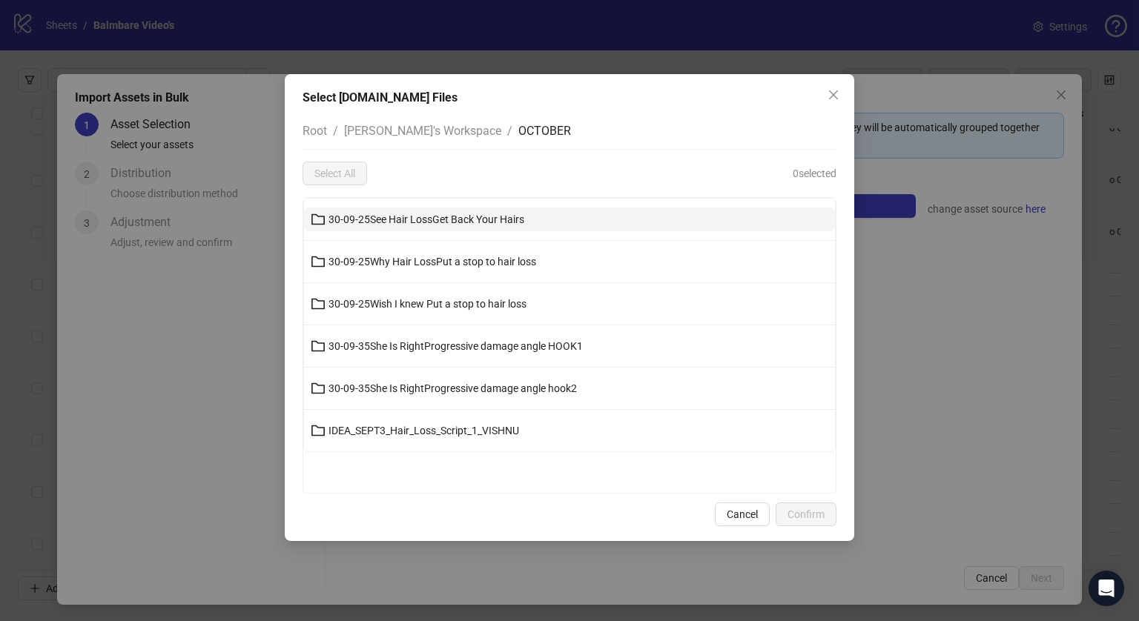
click at [376, 219] on span "30-09-25See Hair LossGet Back Your Hairs" at bounding box center [426, 219] width 196 height 12
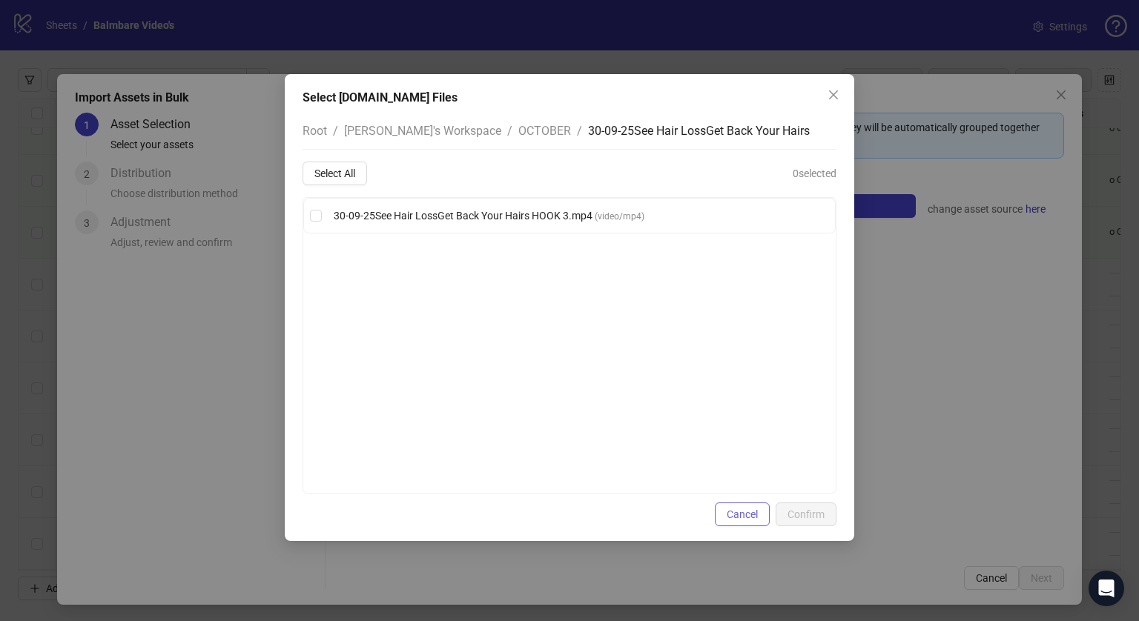
click at [754, 511] on span "Cancel" at bounding box center [741, 514] width 31 height 12
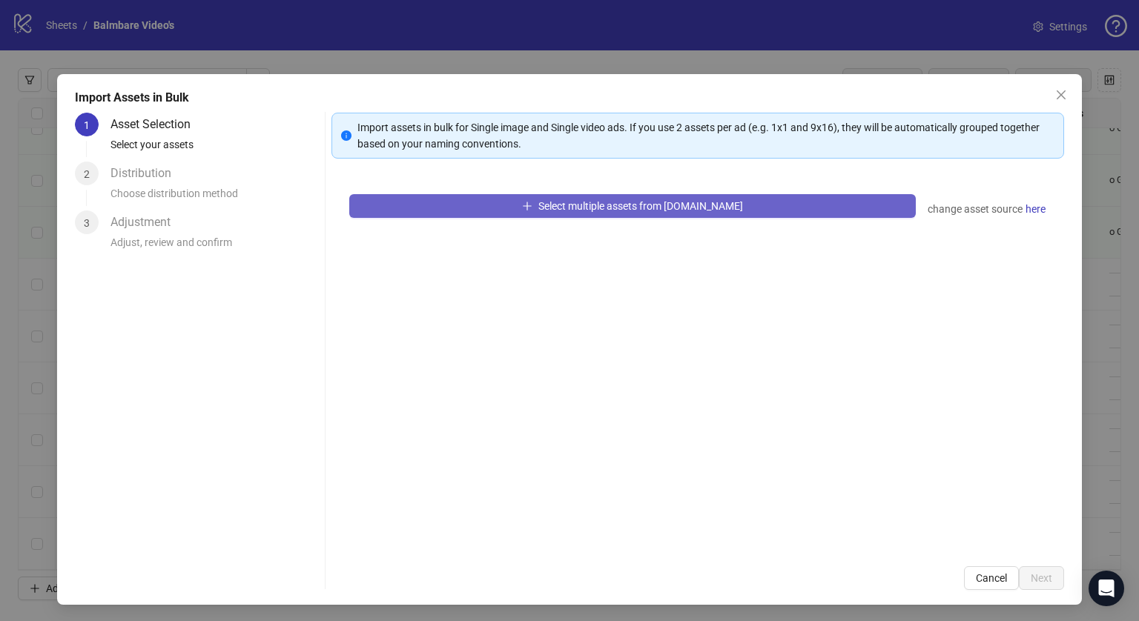
drag, startPoint x: 576, startPoint y: 219, endPoint x: 567, endPoint y: 198, distance: 22.6
click at [567, 198] on div "Select multiple assets from [DOMAIN_NAME] change asset source here" at bounding box center [697, 362] width 732 height 372
click at [567, 198] on button "Select multiple assets from [DOMAIN_NAME]" at bounding box center [632, 206] width 566 height 24
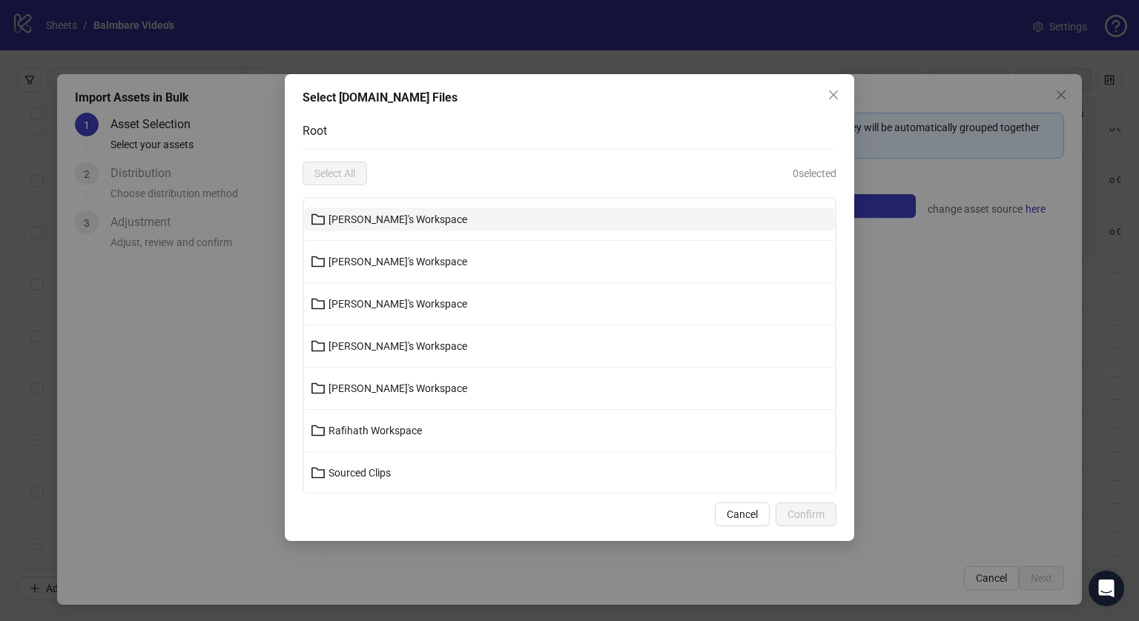
click at [409, 225] on span "[PERSON_NAME]'s Workspace" at bounding box center [397, 219] width 139 height 12
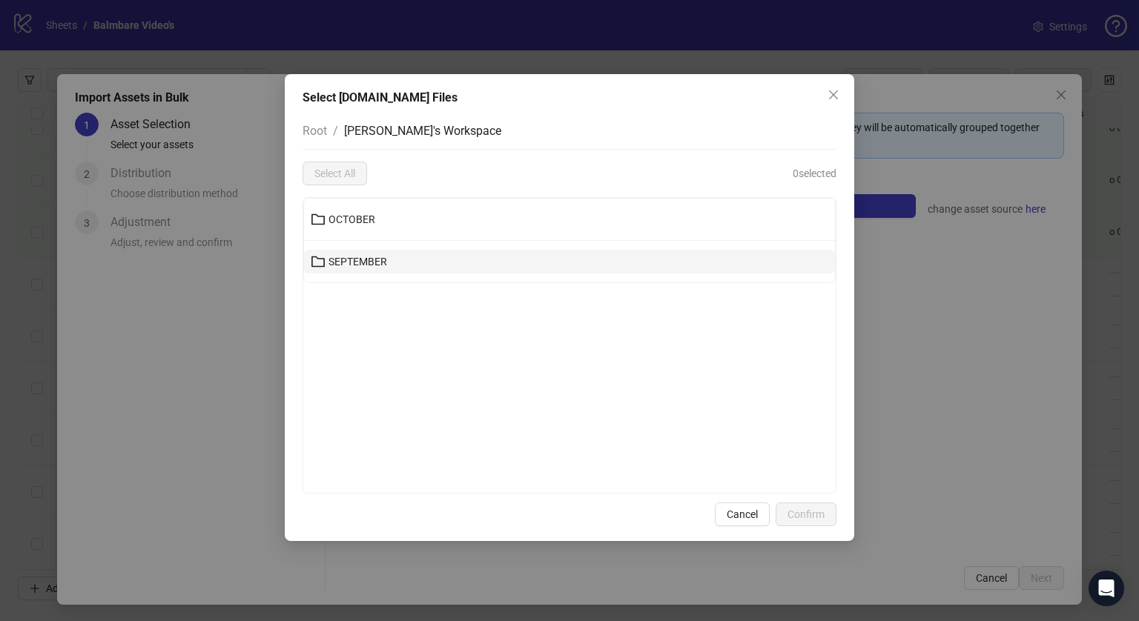
click at [378, 251] on button "SEPTEMBER" at bounding box center [569, 262] width 531 height 24
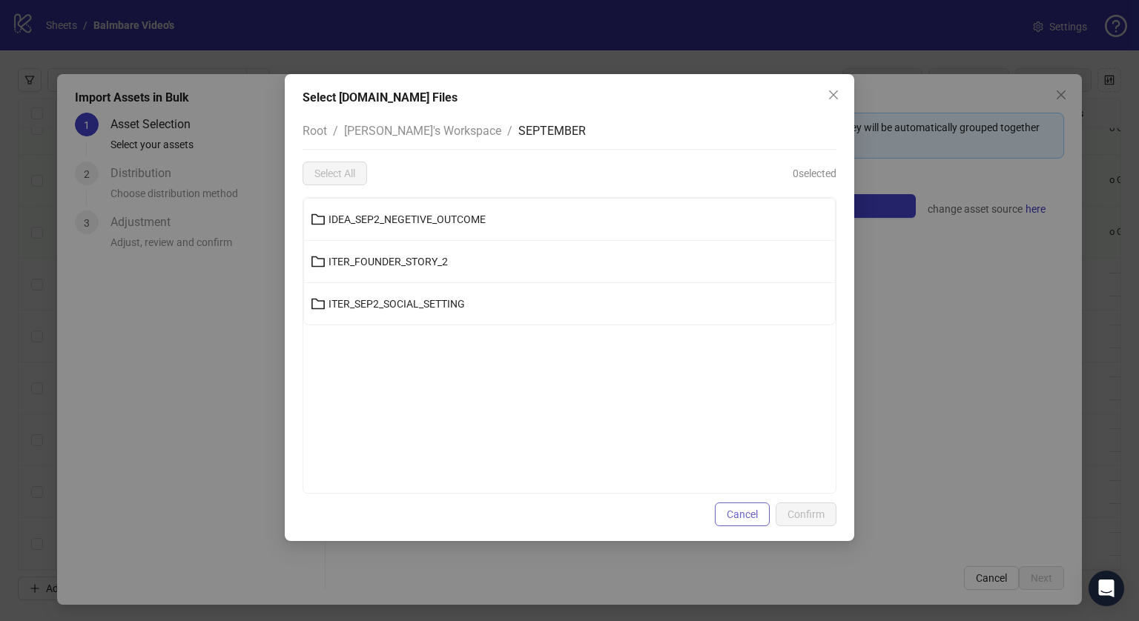
click at [738, 515] on span "Cancel" at bounding box center [741, 514] width 31 height 12
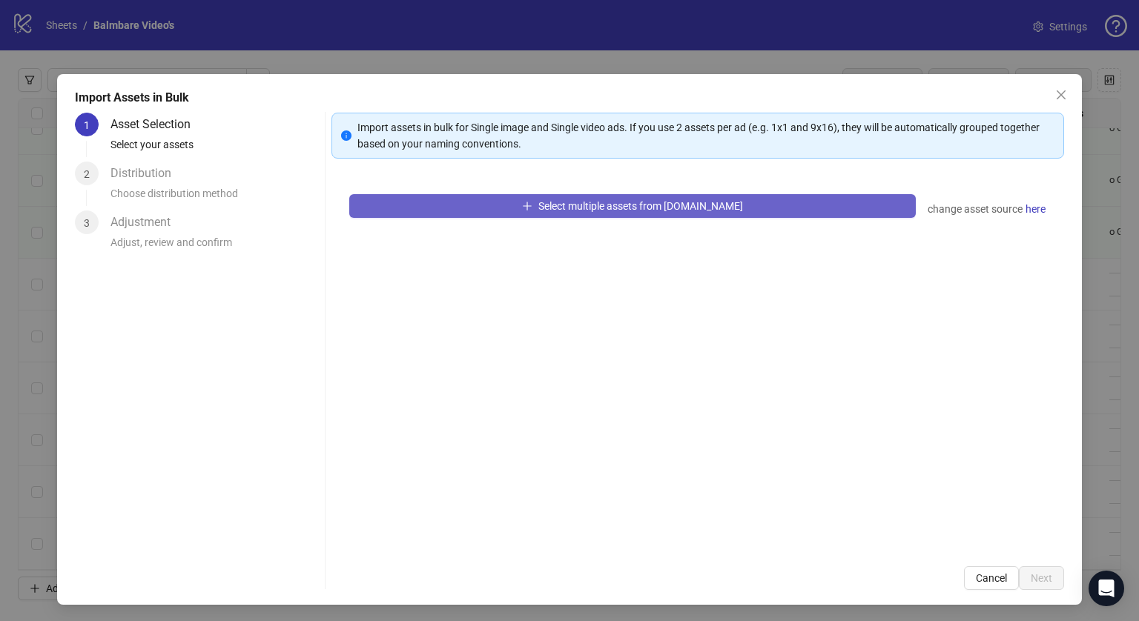
click at [608, 203] on span "Select multiple assets from [DOMAIN_NAME]" at bounding box center [640, 206] width 205 height 12
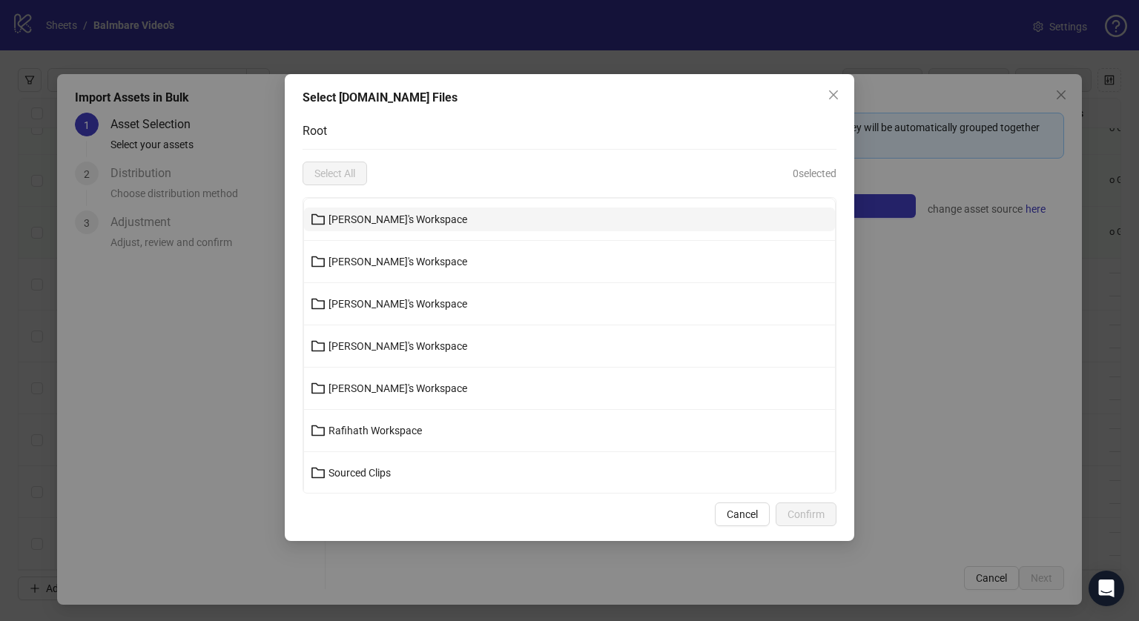
click at [434, 226] on button "[PERSON_NAME]'s Workspace" at bounding box center [569, 220] width 531 height 24
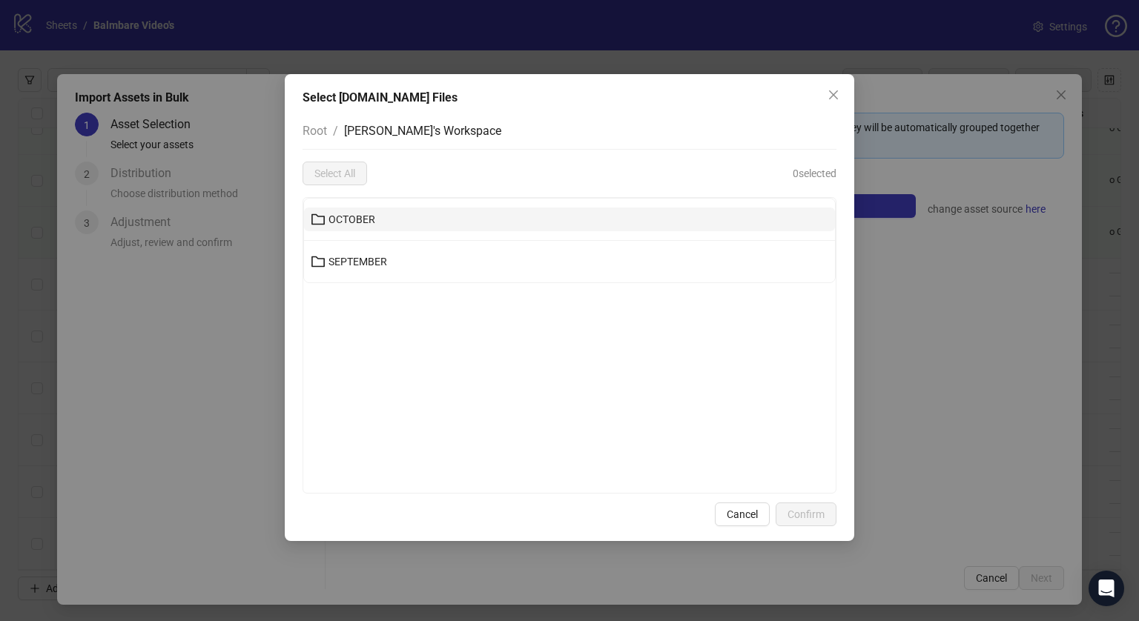
click at [394, 226] on button "OCTOBER" at bounding box center [569, 220] width 531 height 24
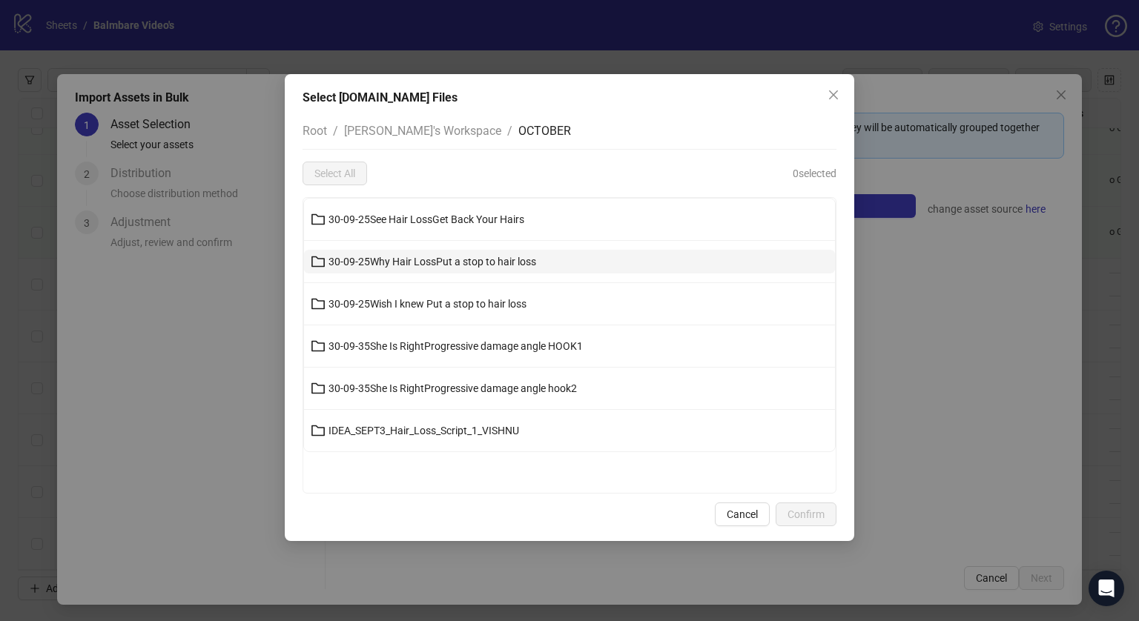
click at [415, 261] on span "30-09-25Why Hair LossPut a stop to hair loss" at bounding box center [432, 262] width 208 height 12
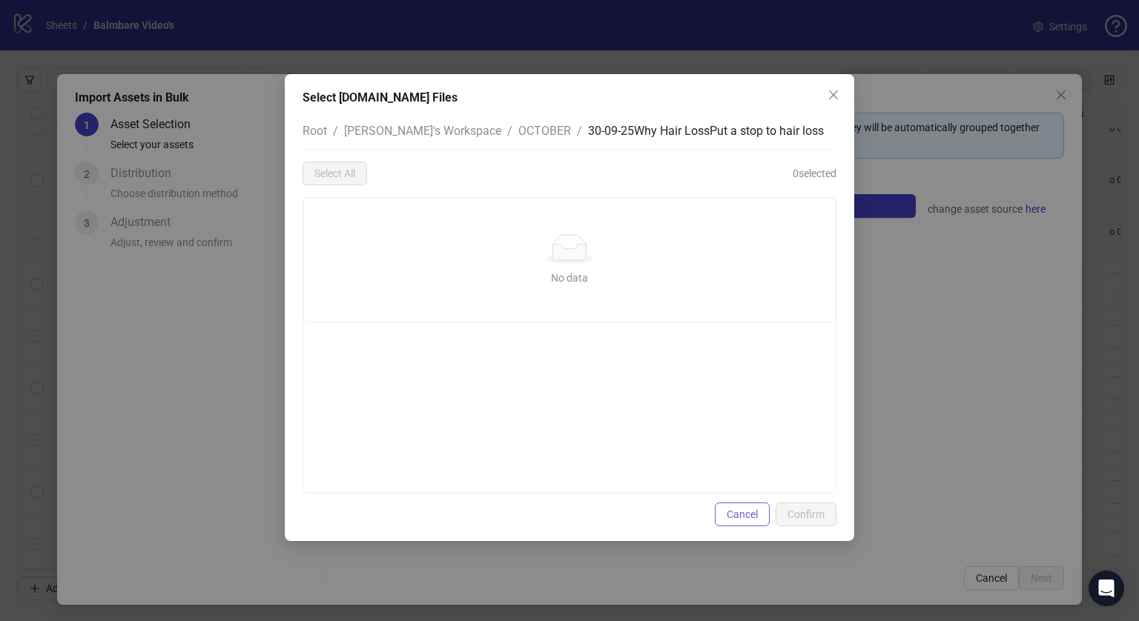
click at [735, 515] on span "Cancel" at bounding box center [741, 514] width 31 height 12
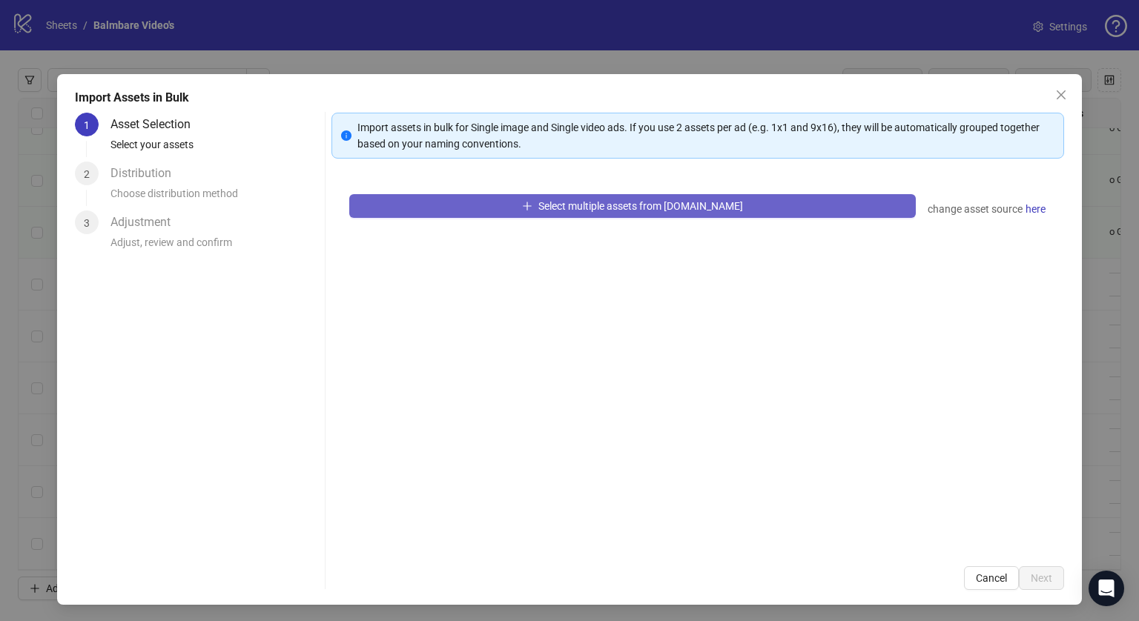
click at [623, 213] on button "Select multiple assets from [DOMAIN_NAME]" at bounding box center [632, 206] width 566 height 24
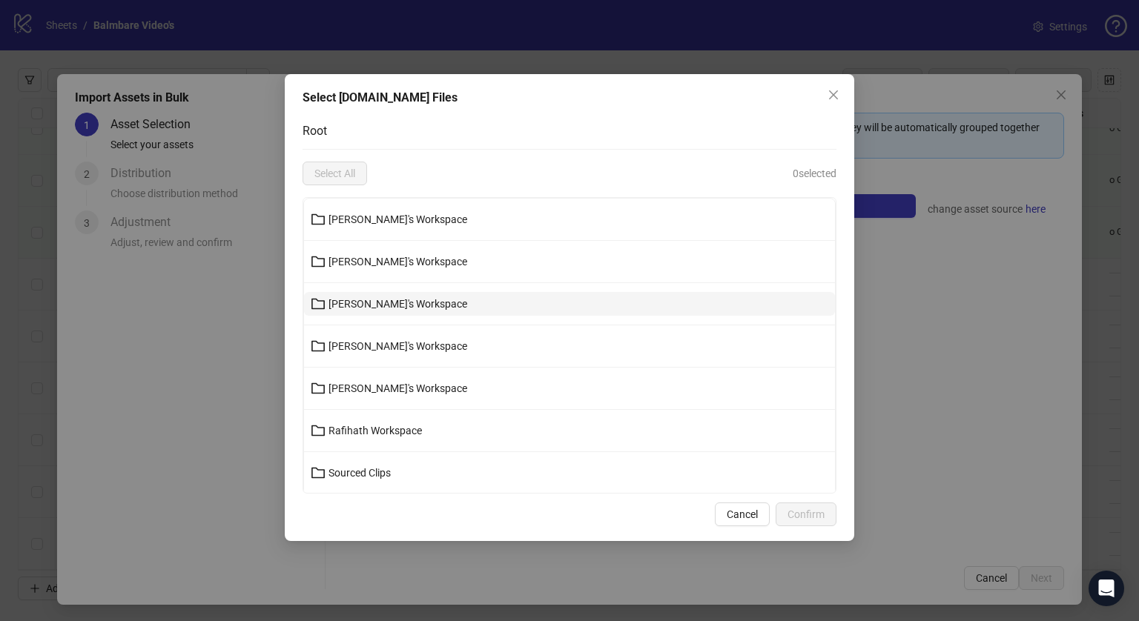
click at [374, 310] on button "[PERSON_NAME]'s Workspace" at bounding box center [569, 304] width 531 height 24
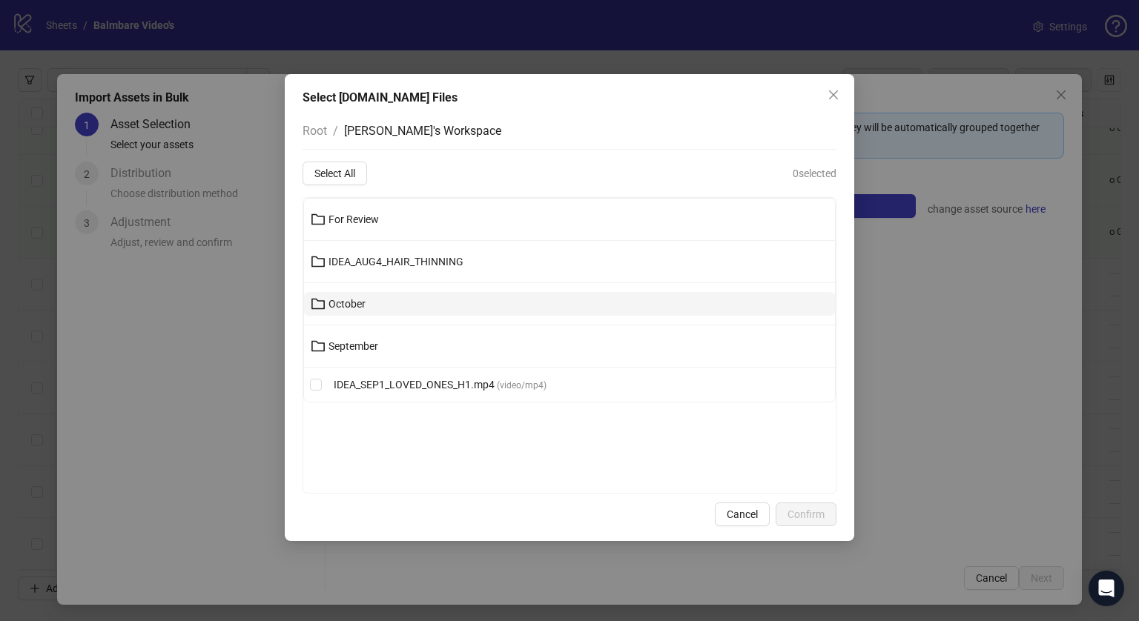
click at [368, 310] on button "October" at bounding box center [569, 304] width 531 height 24
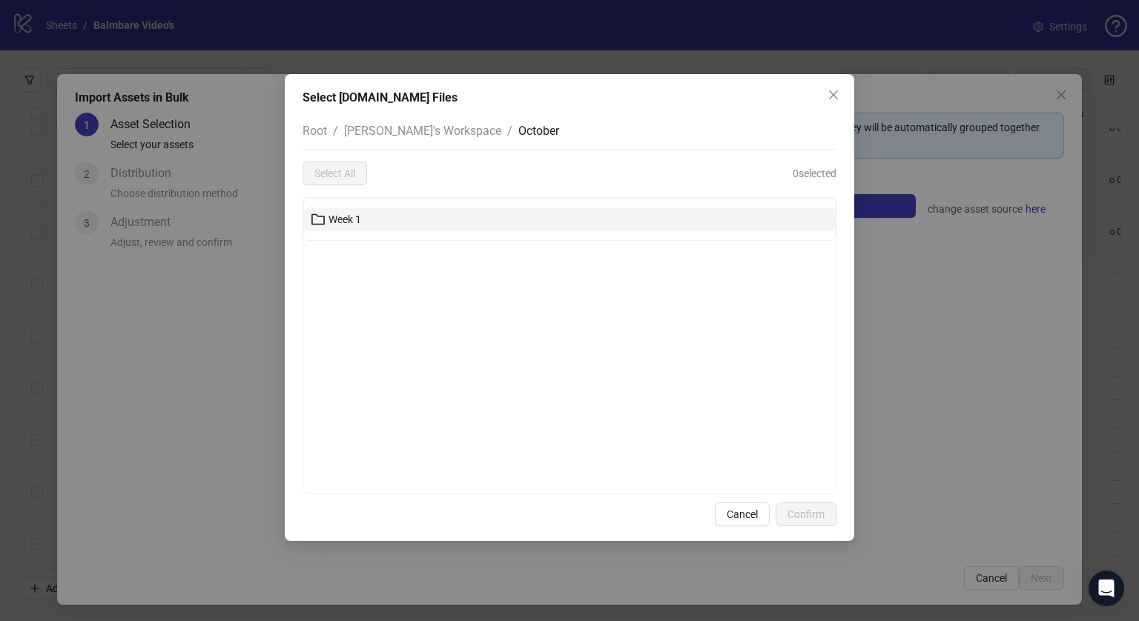
click at [385, 218] on button "Week 1" at bounding box center [569, 220] width 531 height 24
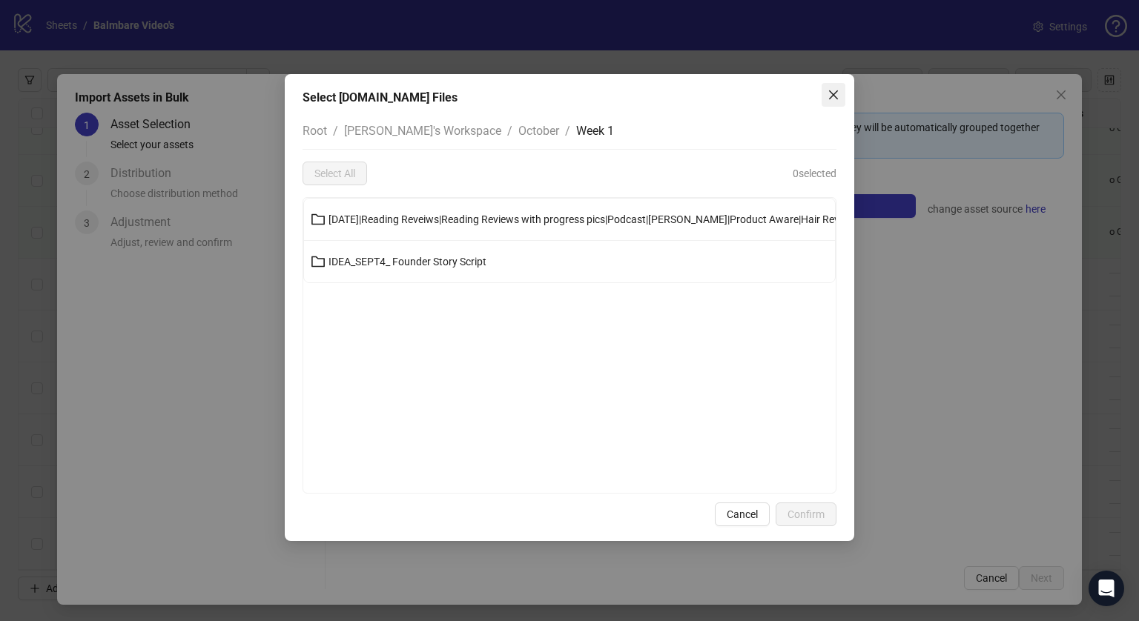
click at [838, 90] on icon "close" at bounding box center [833, 95] width 12 height 12
